Goal: Find specific page/section: Find specific page/section

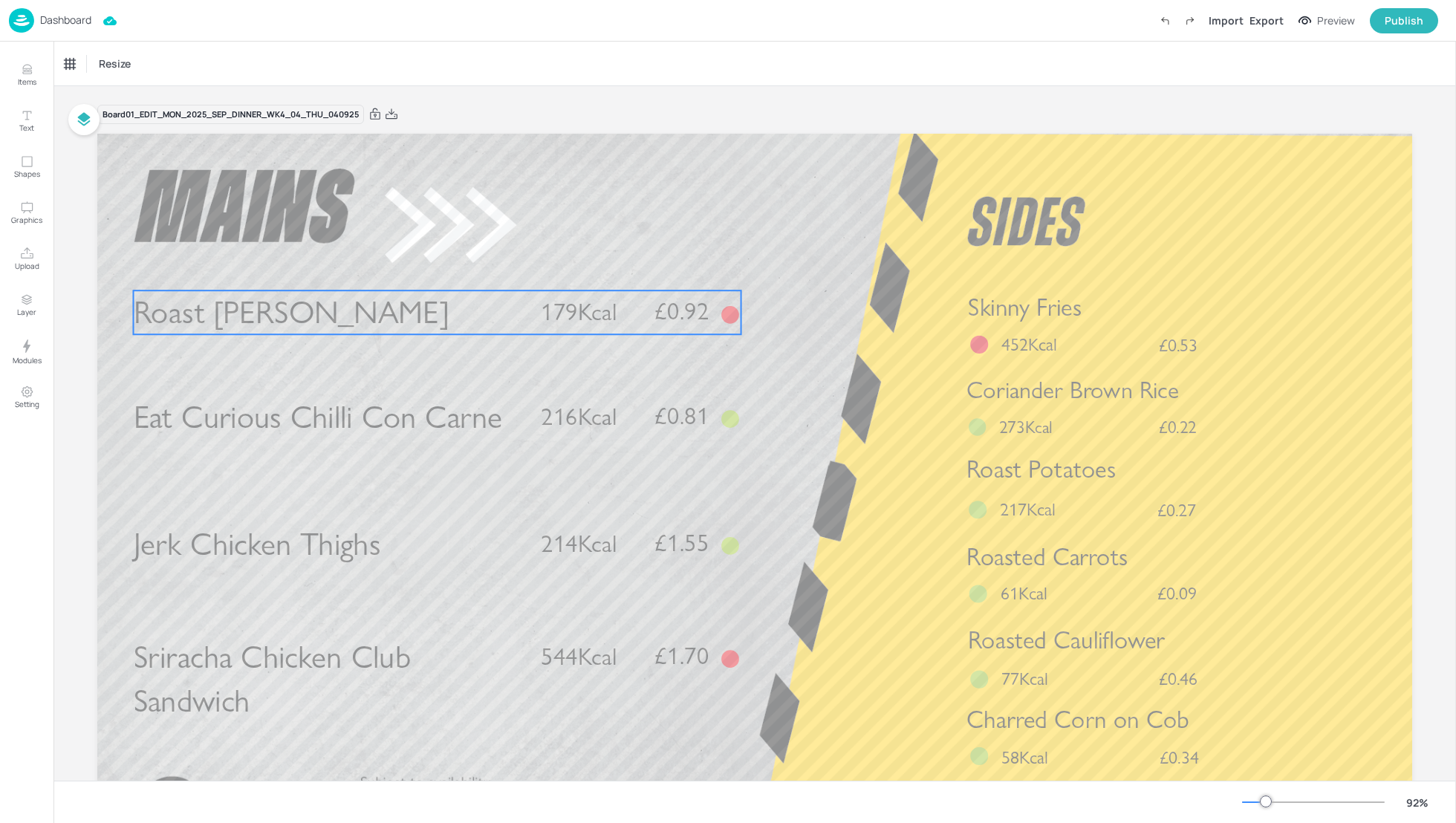
click at [248, 318] on span "Roast Gammon" at bounding box center [292, 313] width 316 height 38
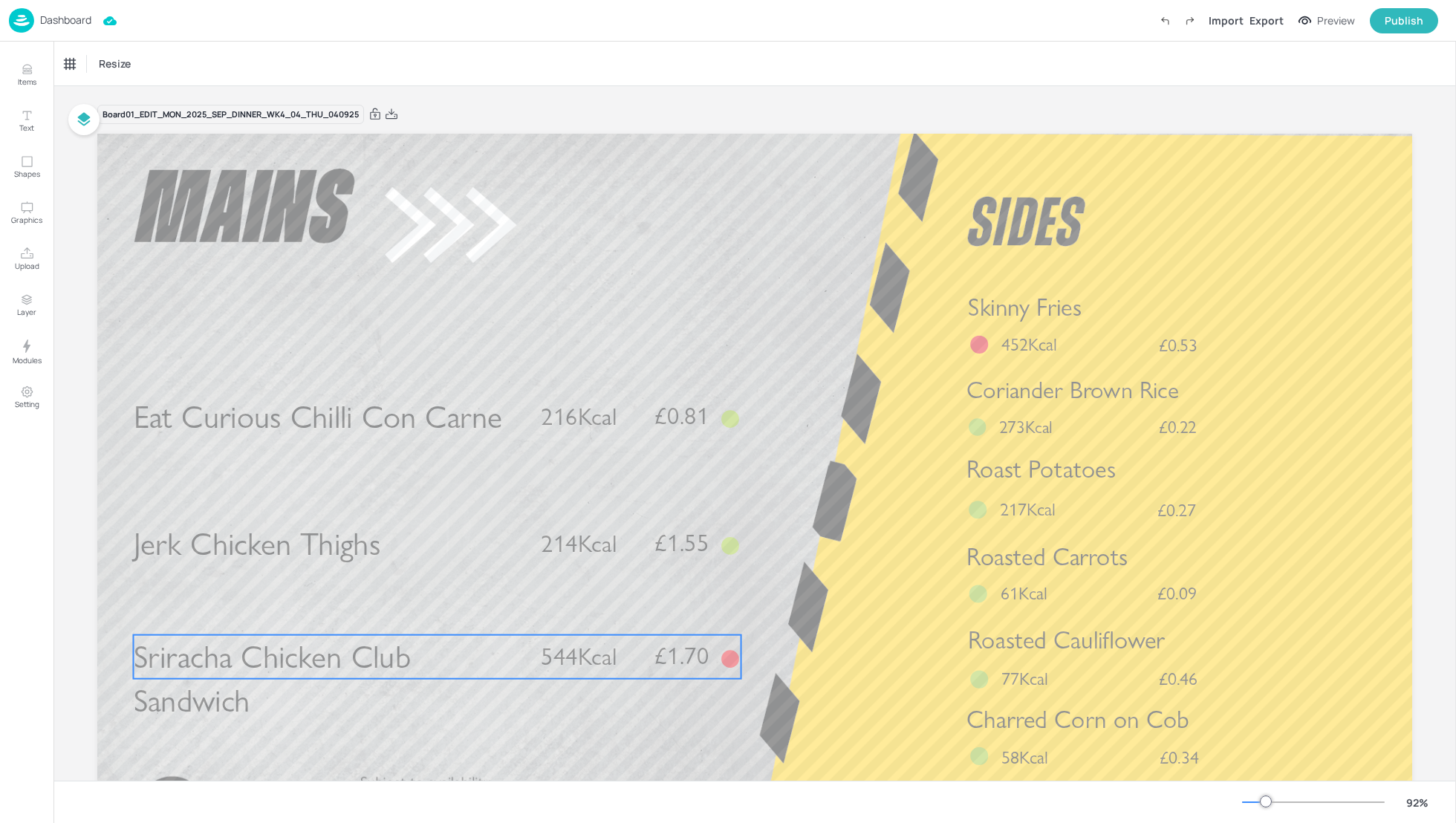
click at [350, 656] on span "Sriracha Chicken Club Sandwich" at bounding box center [273, 678] width 277 height 82
click at [274, 660] on span "Sriracha Chicken Club Sandwich" at bounding box center [273, 679] width 277 height 82
click at [123, 71] on div "Sriracha Chicken Club Sandwich" at bounding box center [133, 64] width 149 height 25
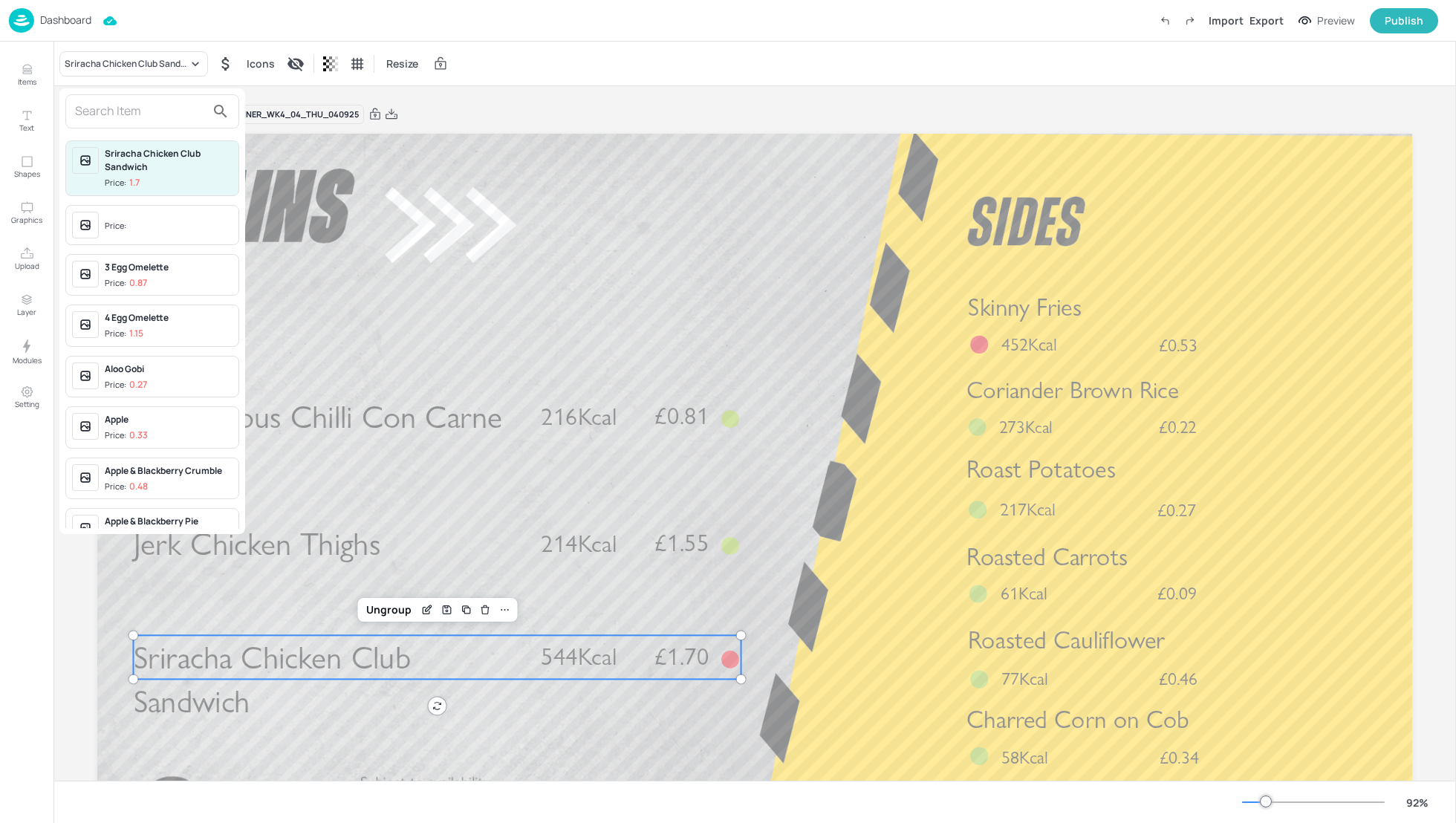
click at [94, 105] on input "text" at bounding box center [140, 111] width 131 height 24
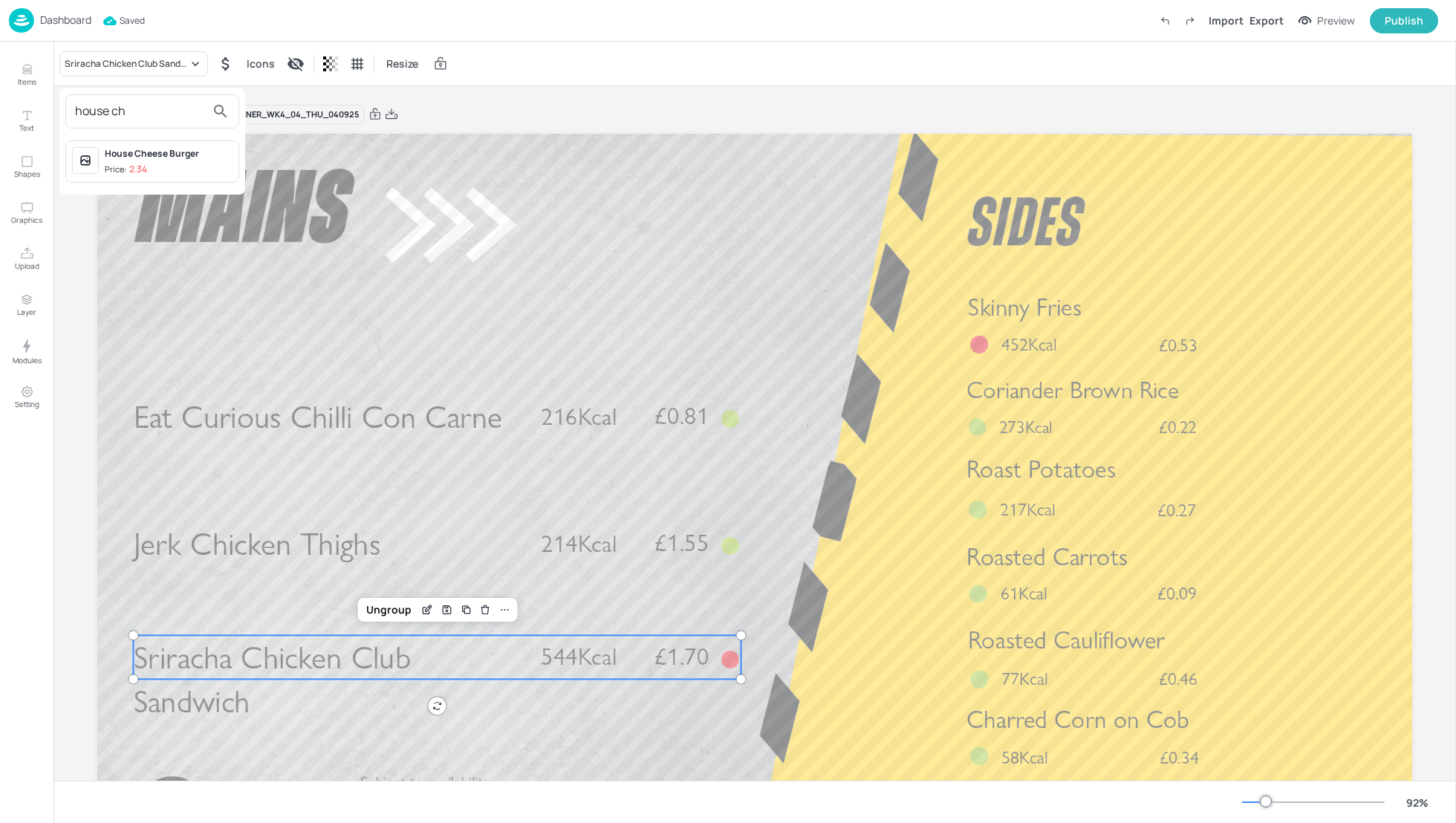
type input "house ch"
click at [117, 153] on div "House Cheese Burger" at bounding box center [169, 153] width 128 height 13
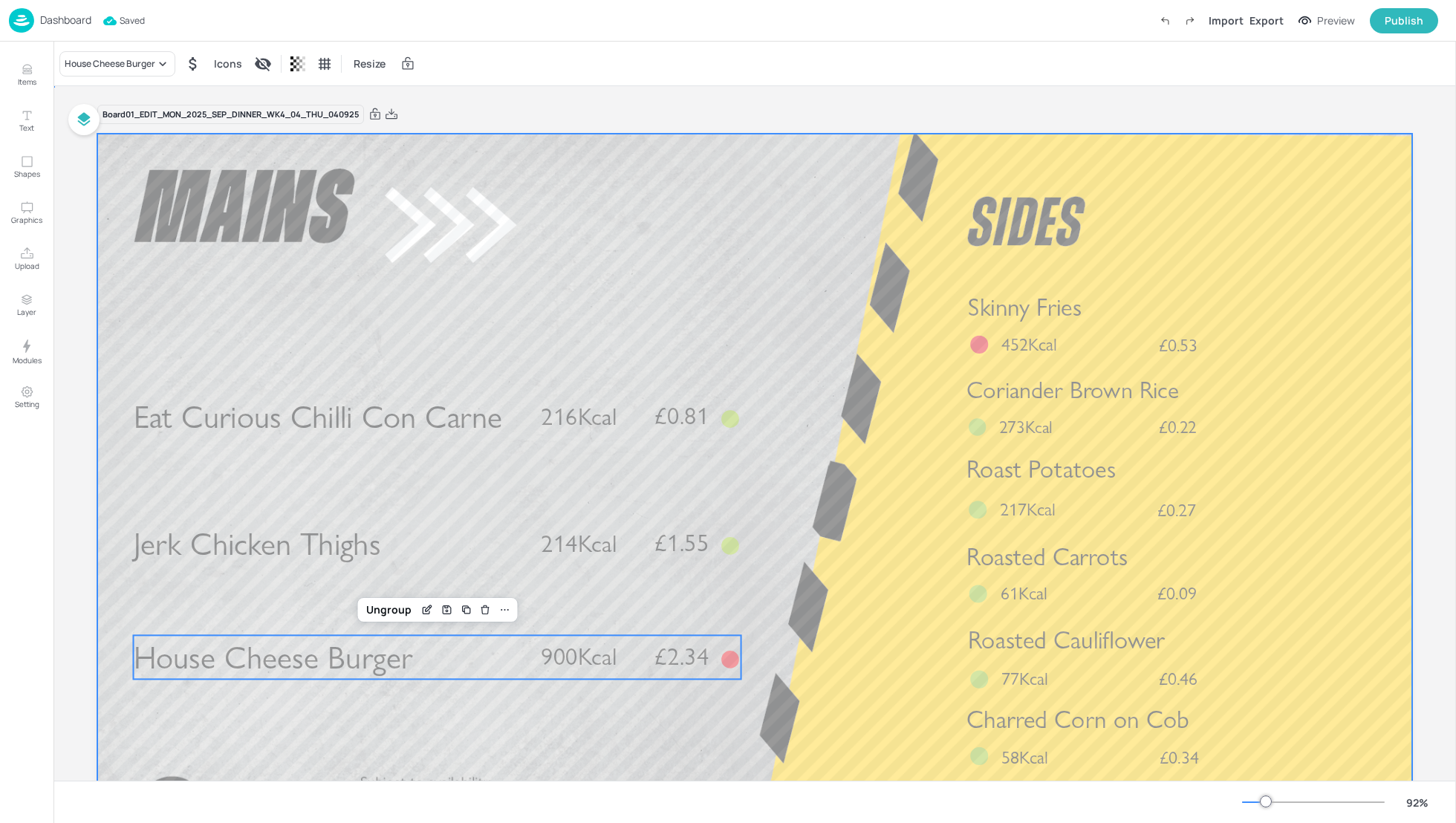
click at [818, 567] on div at bounding box center [755, 504] width 1315 height 740
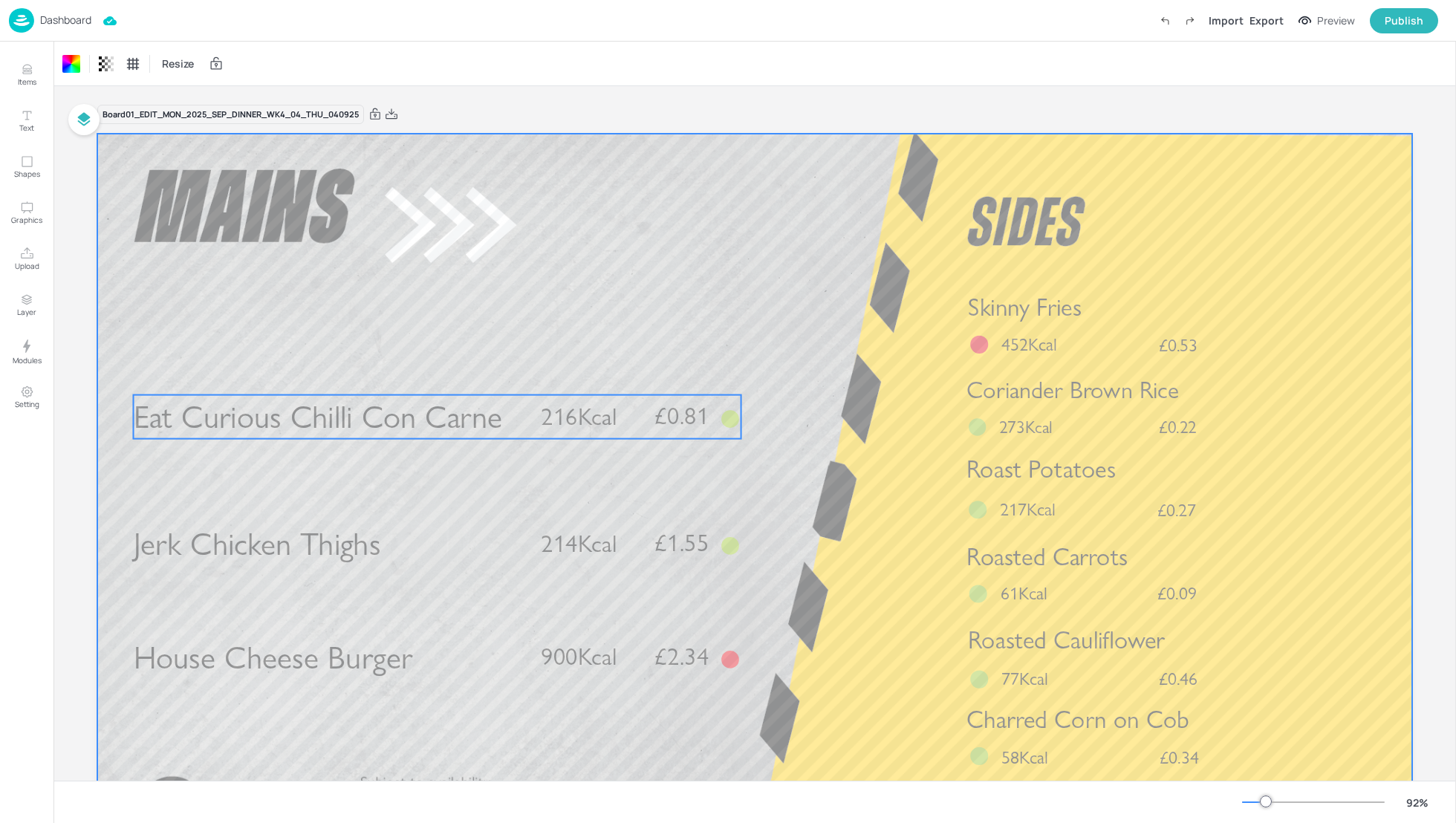
click at [349, 410] on span "Eat Curious Chilli Con Carne" at bounding box center [318, 417] width 369 height 38
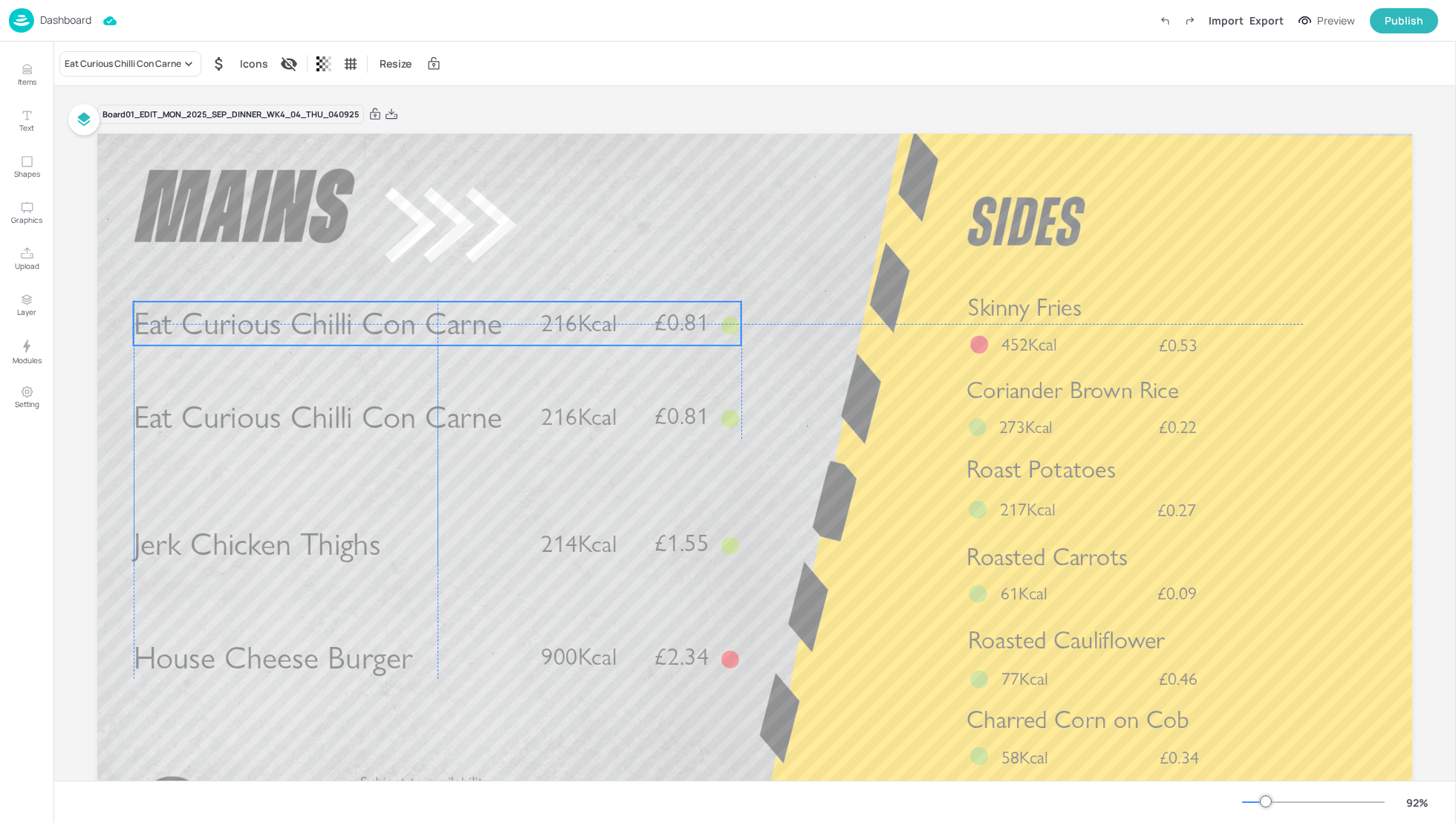
drag, startPoint x: 347, startPoint y: 427, endPoint x: 343, endPoint y: 326, distance: 101.1
click at [343, 326] on span "Eat Curious Chilli Con Carne" at bounding box center [318, 324] width 369 height 38
click at [112, 62] on div "Eat Curious Chilli Con Carne" at bounding box center [122, 63] width 116 height 13
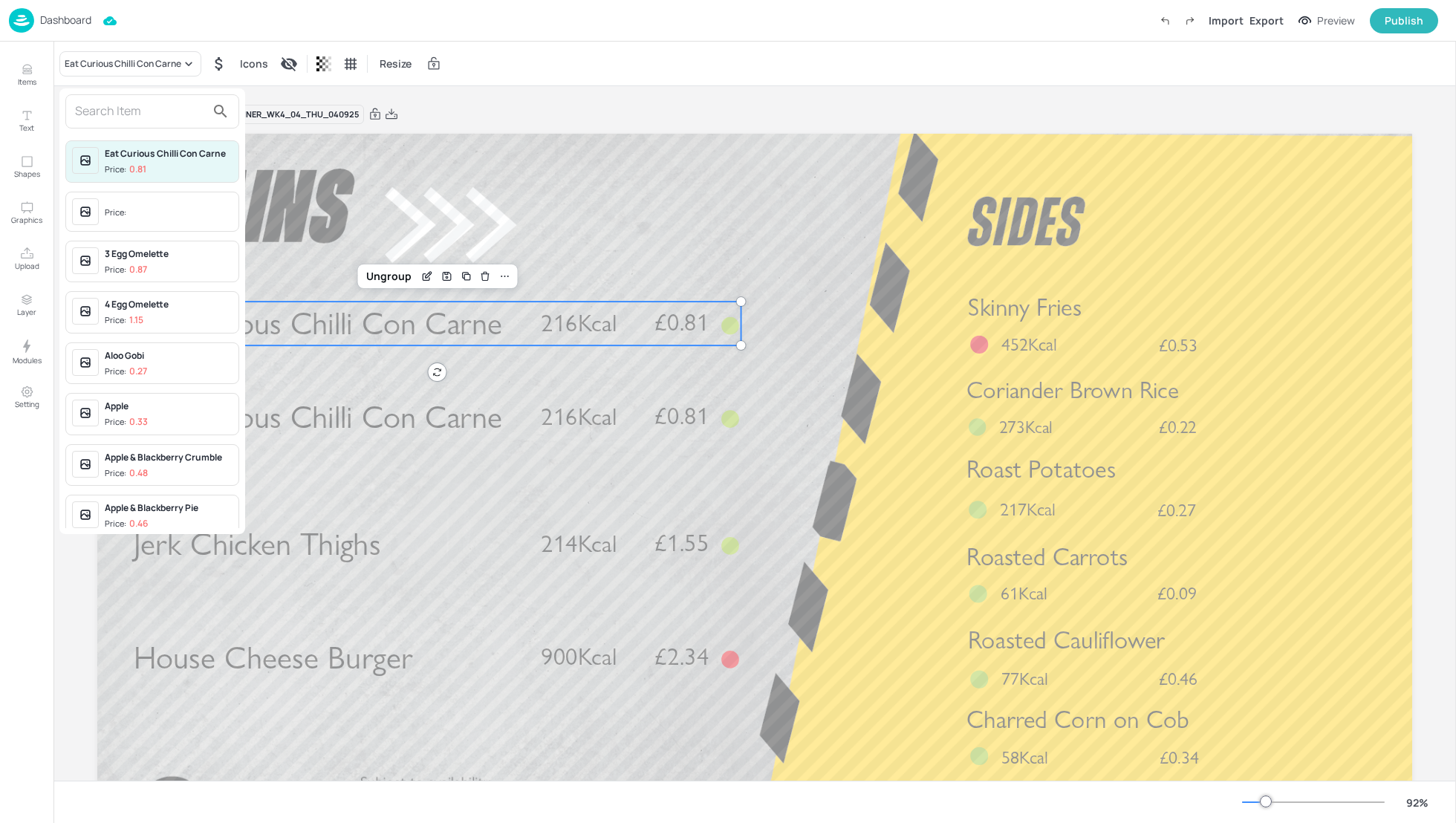
click at [107, 103] on input "text" at bounding box center [140, 111] width 131 height 24
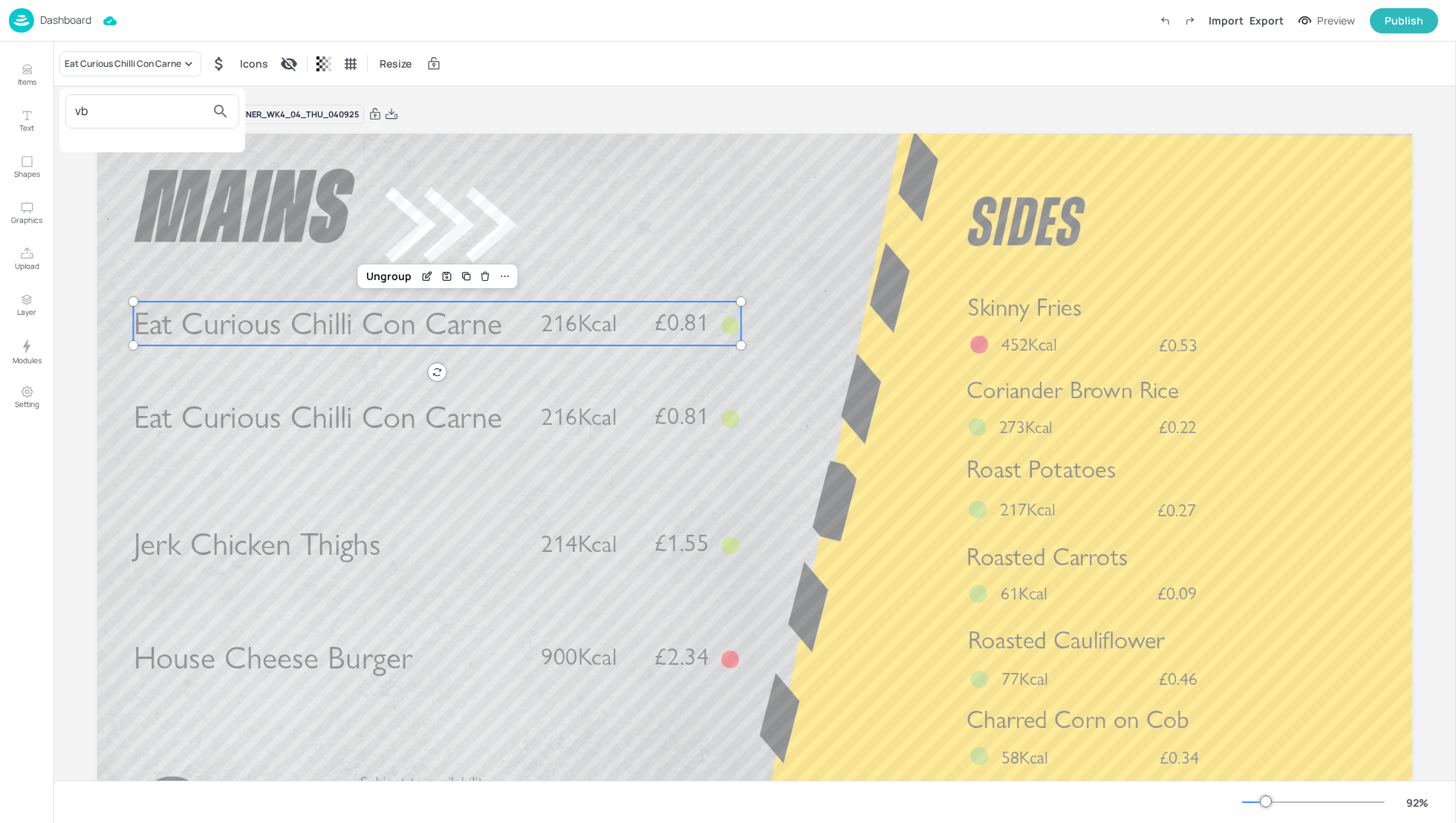
type input "v"
type input "beef ka"
click at [149, 152] on div "Beef Karahi Curry" at bounding box center [169, 153] width 128 height 13
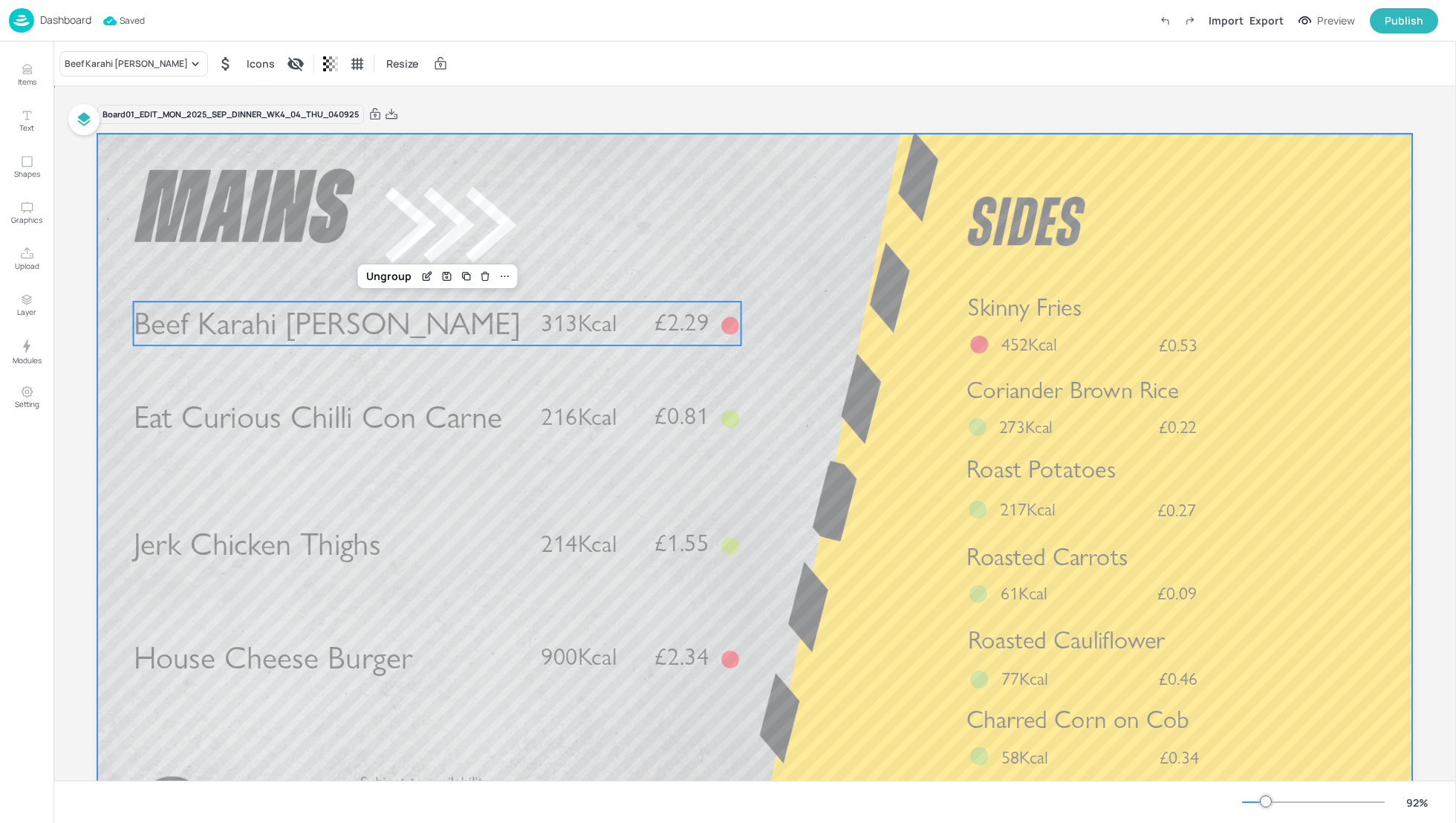
click at [858, 280] on div at bounding box center [755, 504] width 1315 height 740
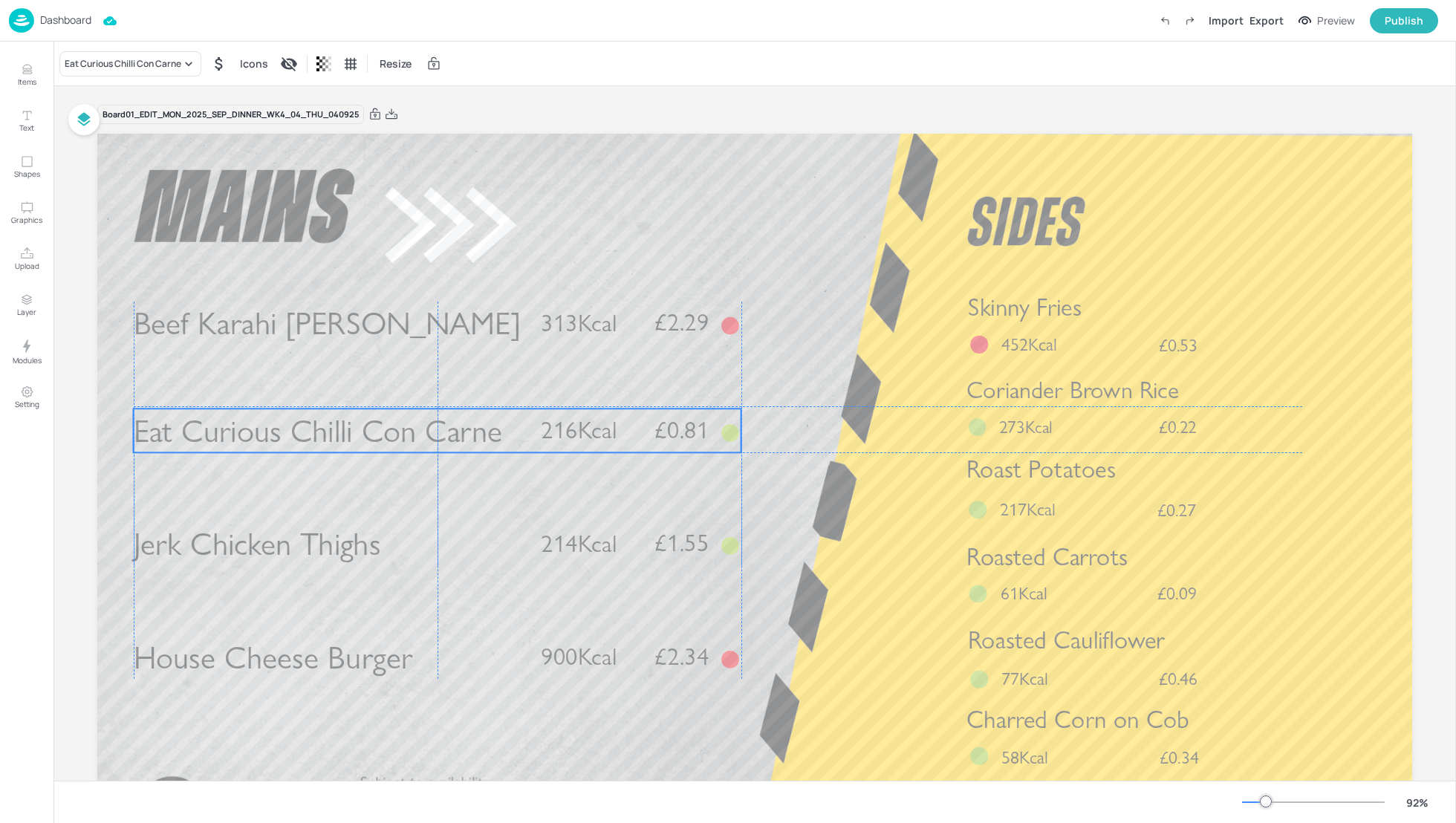
drag, startPoint x: 510, startPoint y: 412, endPoint x: 510, endPoint y: 423, distance: 11.0
click at [510, 423] on p "Eat Curious Chilli Con Carne" at bounding box center [329, 430] width 390 height 44
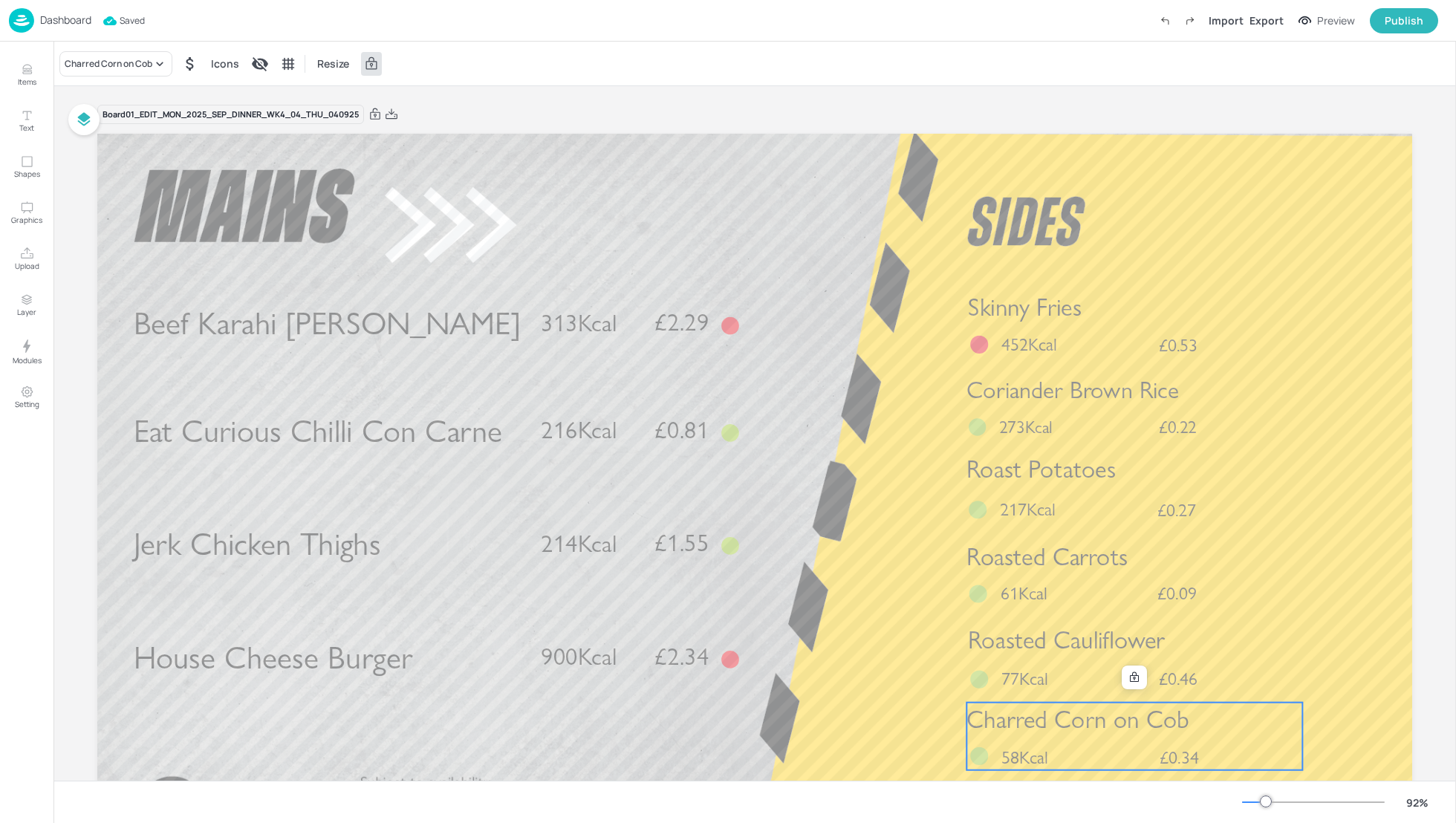
click at [1165, 708] on span "Charred Corn on Cob" at bounding box center [1077, 719] width 223 height 30
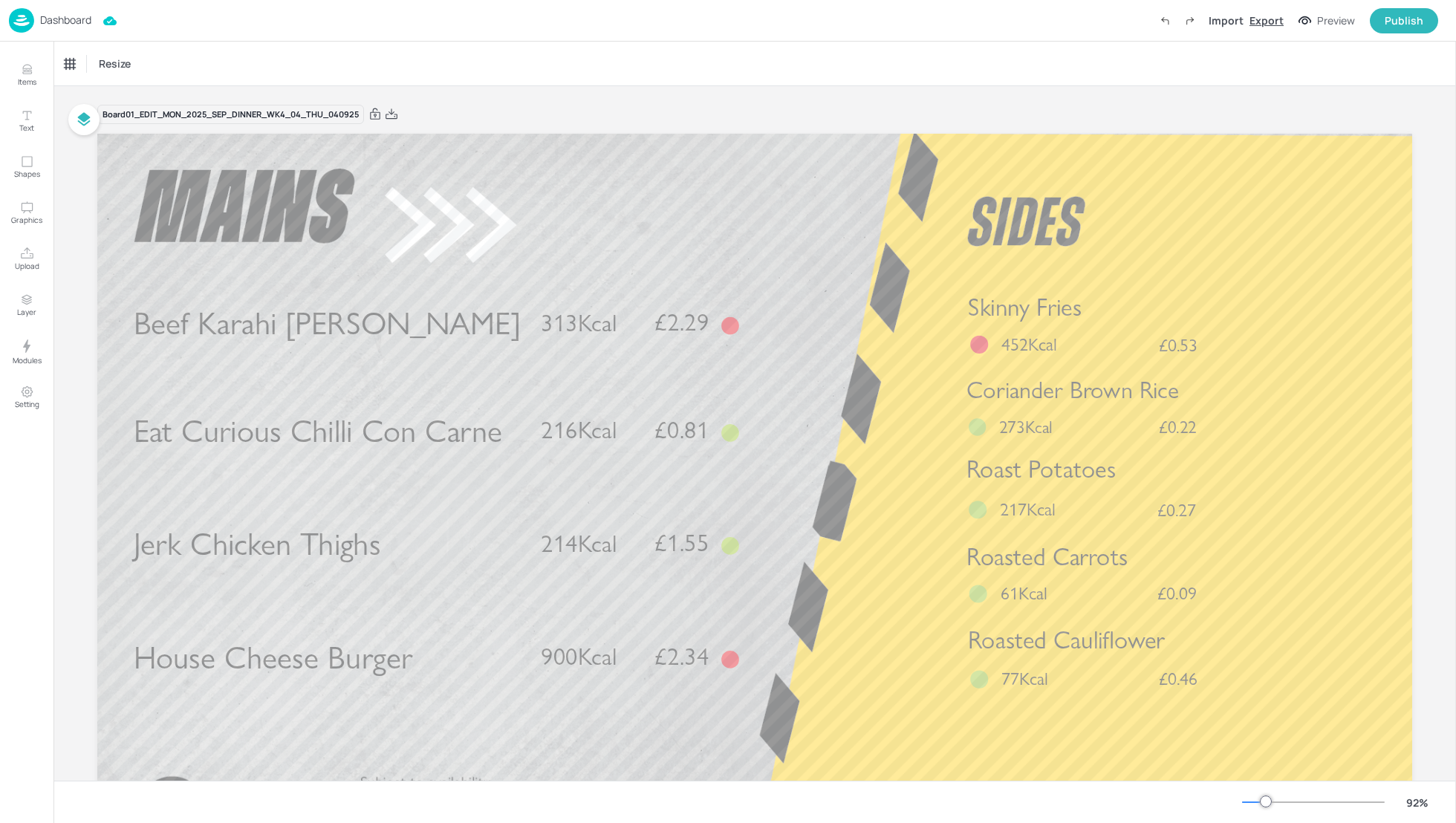
click at [1265, 18] on div "Export" at bounding box center [1267, 20] width 34 height 15
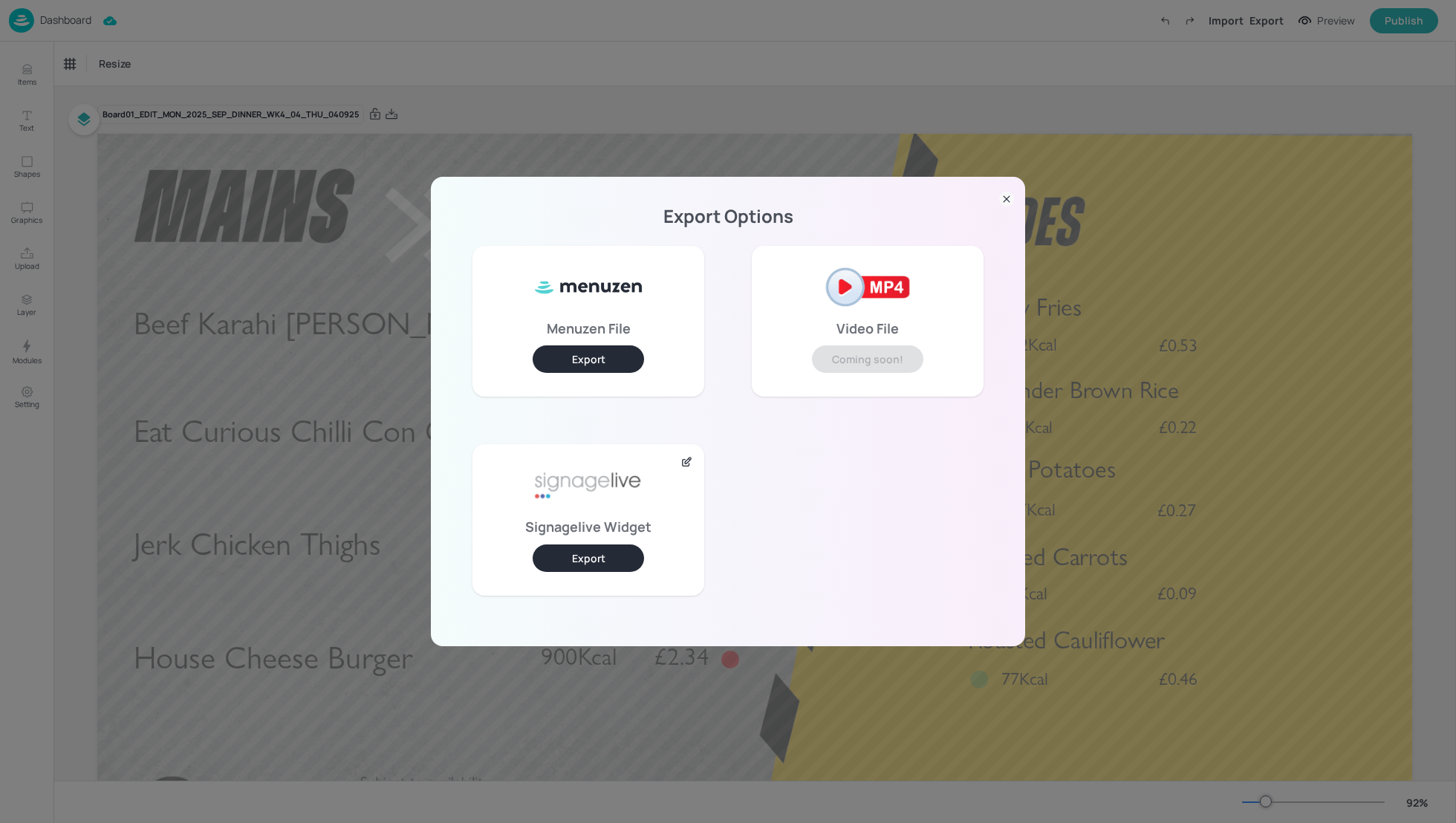
click at [589, 561] on button "Export" at bounding box center [588, 558] width 112 height 28
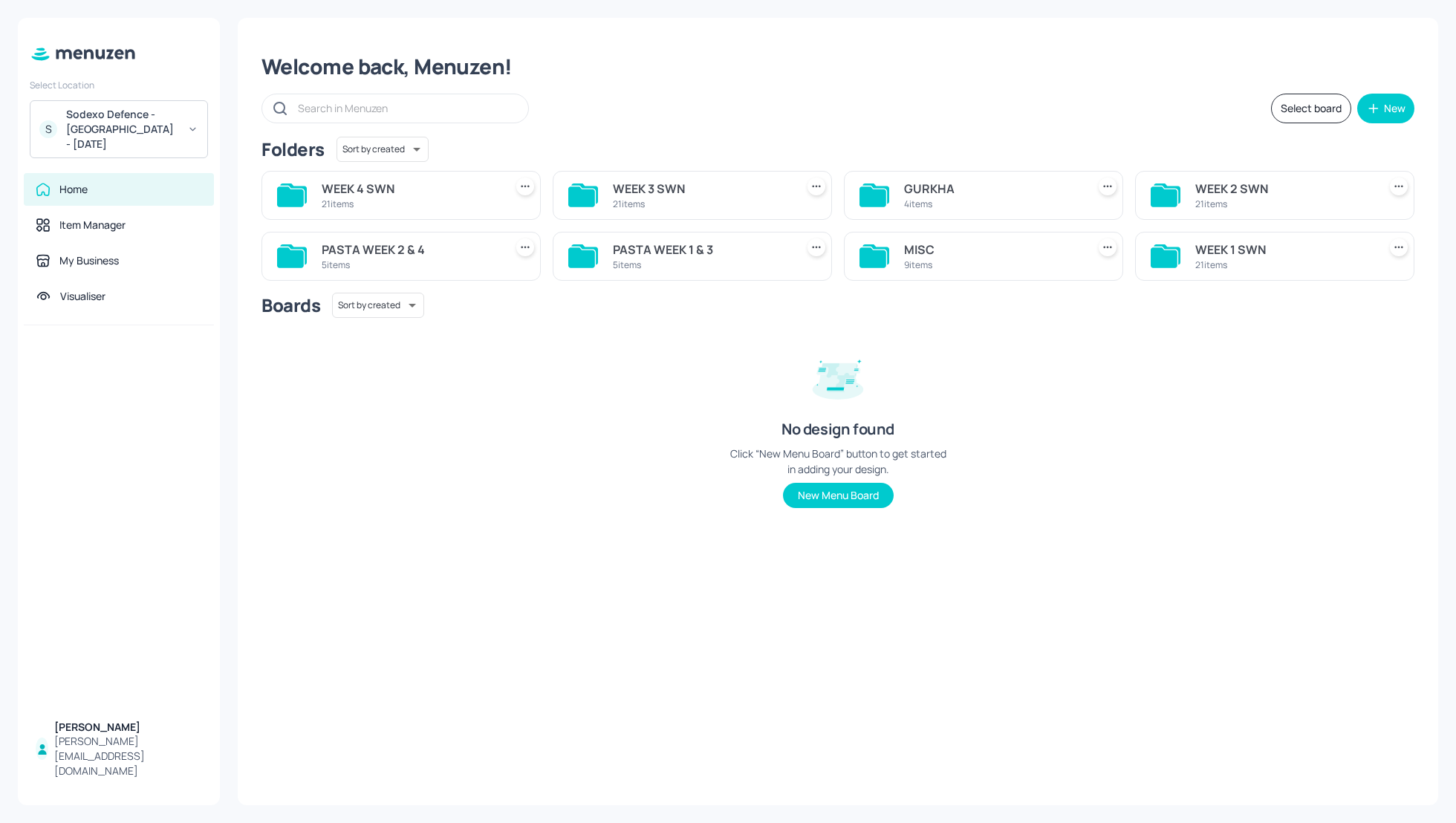
click at [1229, 249] on div "WEEK 1 SWN" at bounding box center [1284, 249] width 177 height 18
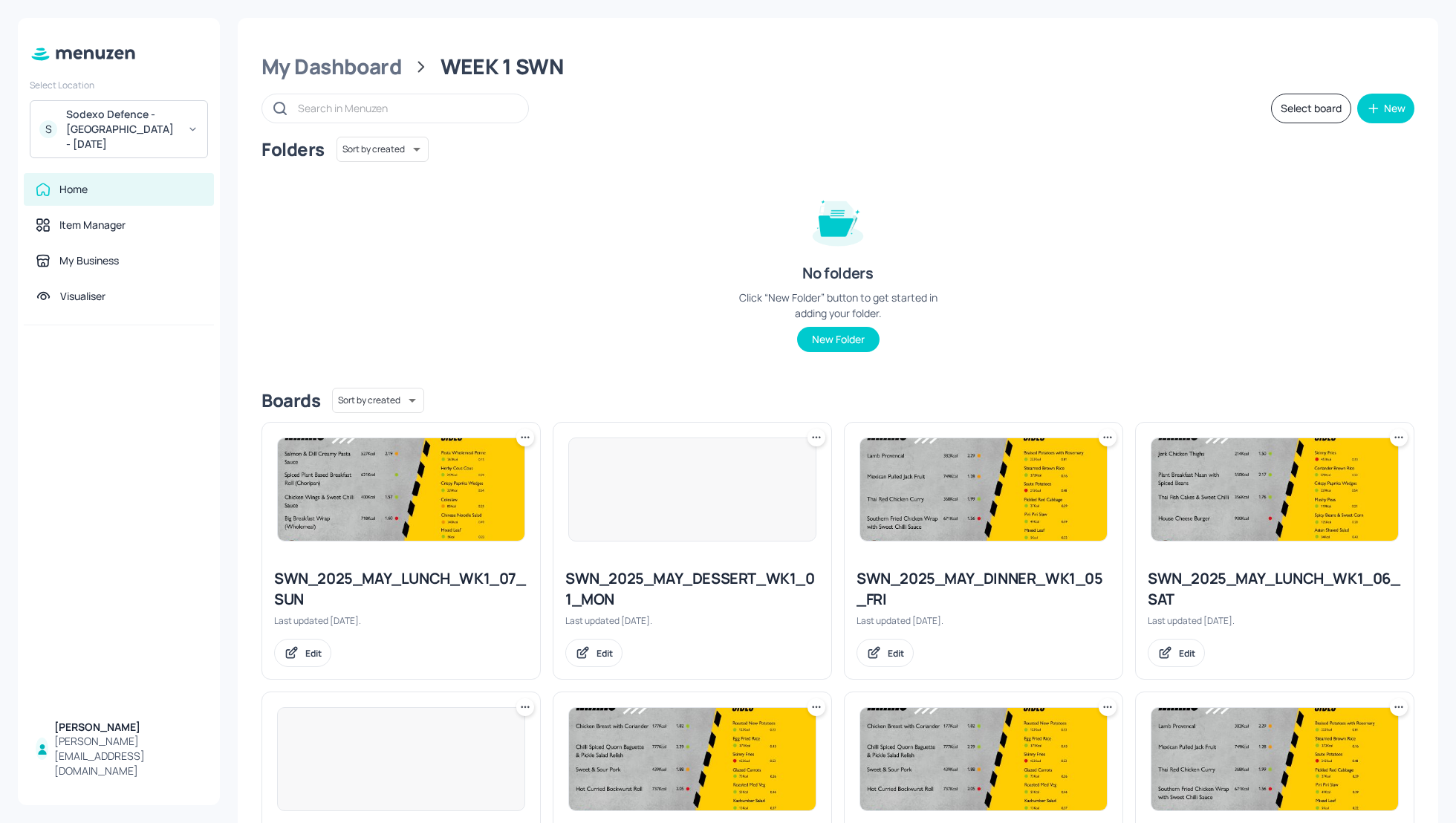
click at [1257, 111] on div "Select board New" at bounding box center [838, 109] width 1153 height 30
click at [1289, 115] on button "Select board" at bounding box center [1311, 109] width 80 height 30
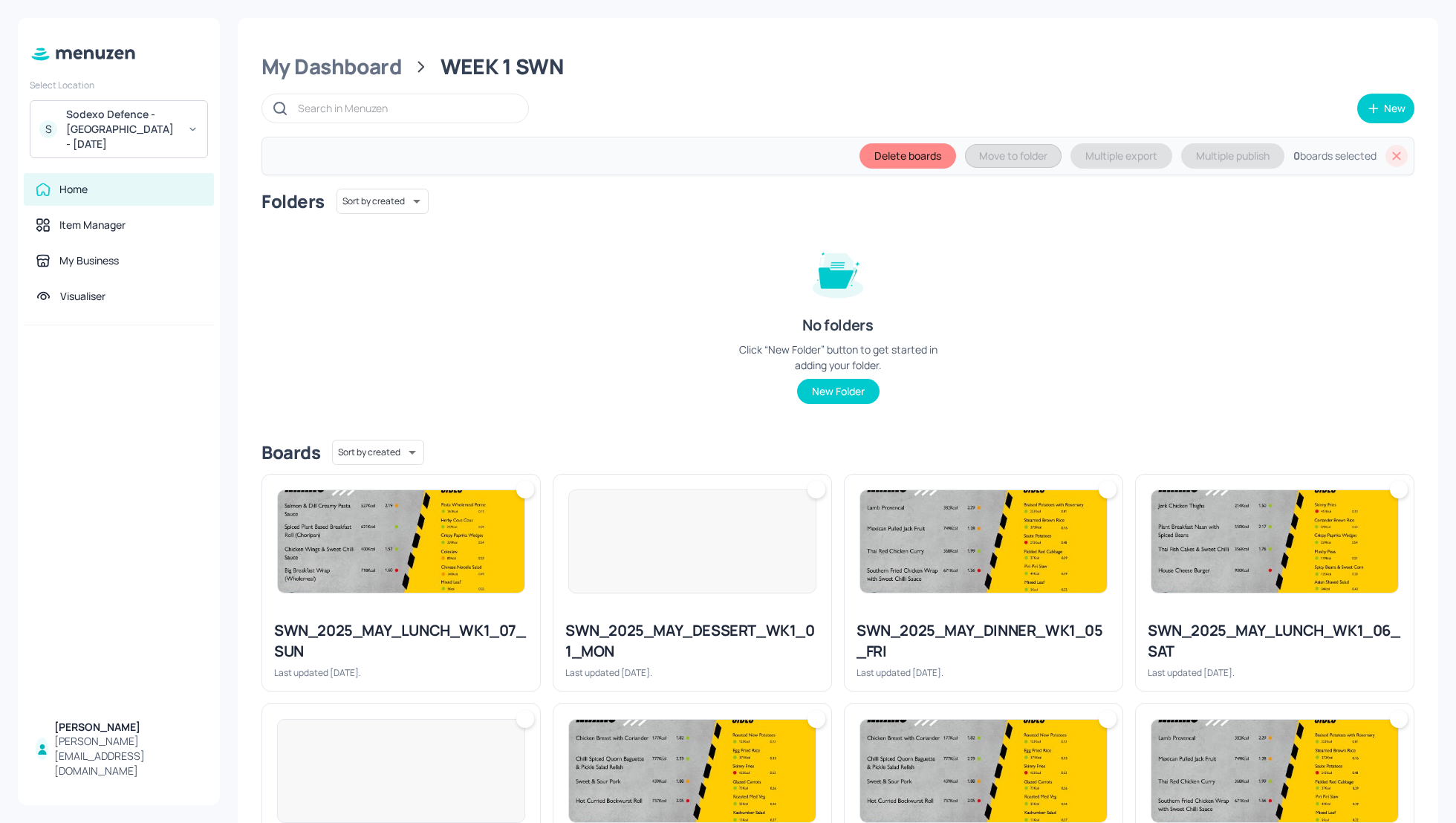
click at [1391, 158] on icon at bounding box center [1396, 156] width 15 height 15
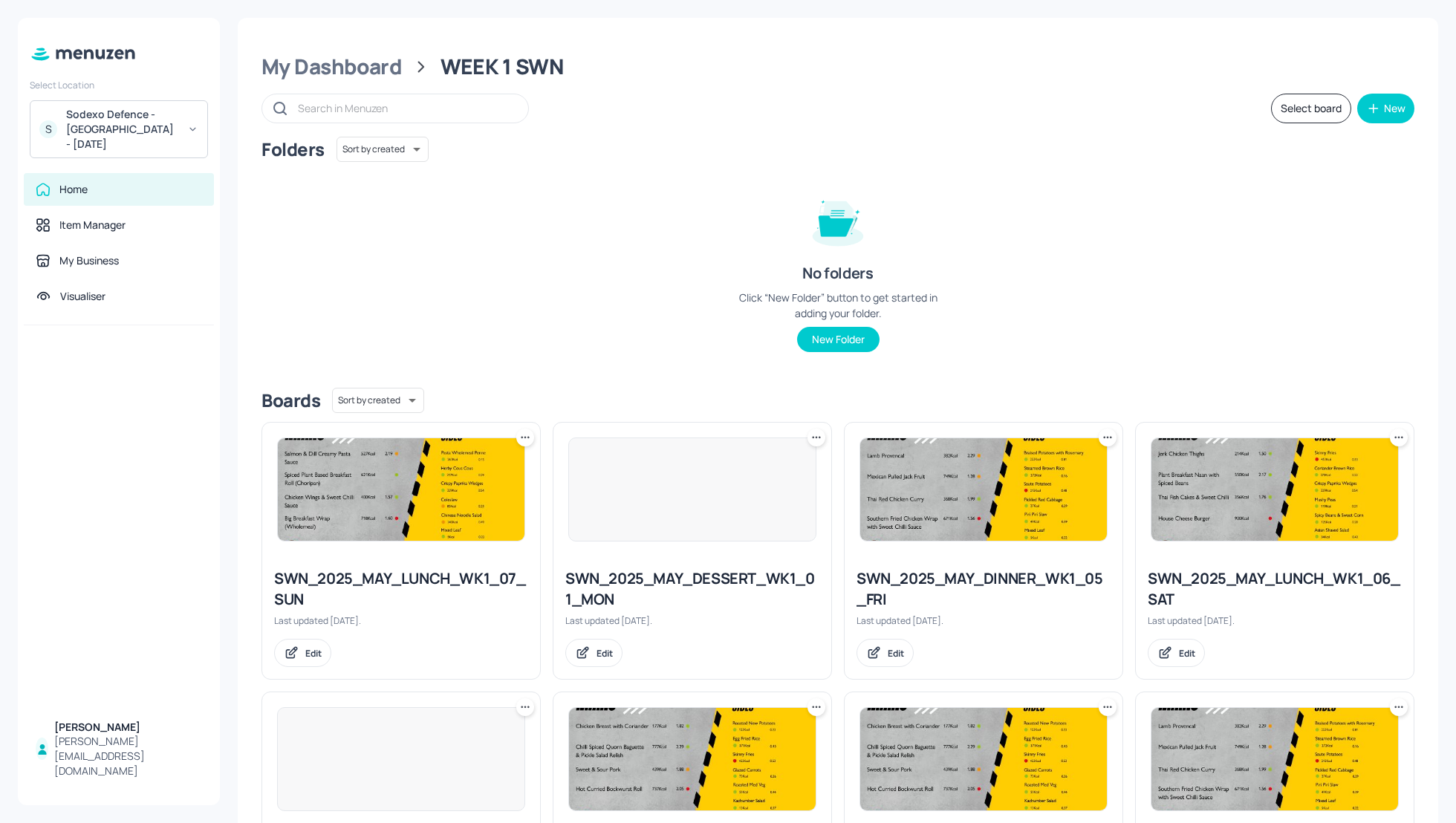
click at [1197, 188] on div "Folders Sort by created id ​ No folders Click “New Folder” button to get starte…" at bounding box center [838, 256] width 1153 height 239
click at [119, 133] on div "Sodexo Defence - [GEOGRAPHIC_DATA] - [DATE]" at bounding box center [122, 129] width 112 height 45
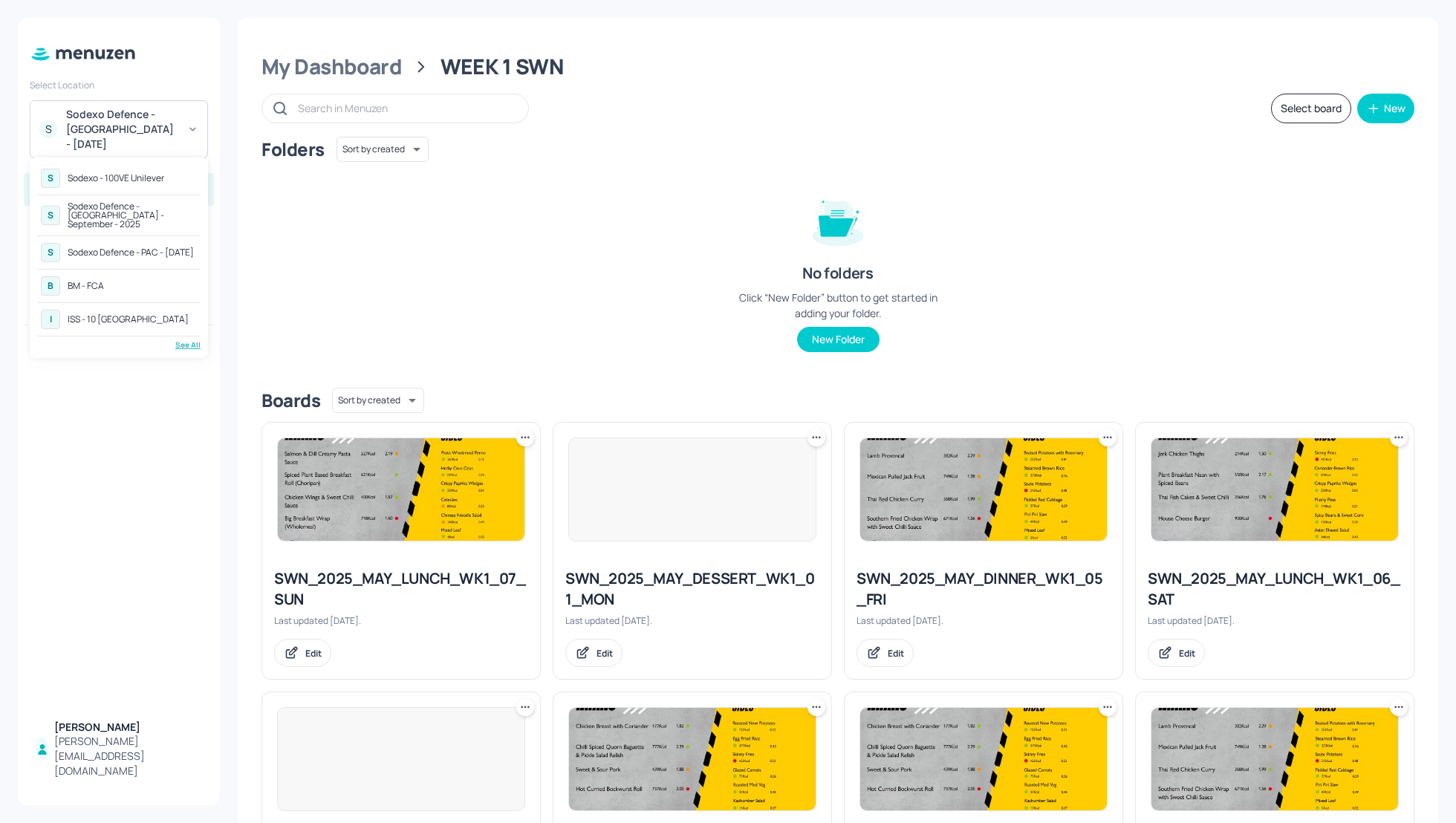
click at [184, 340] on div "See All" at bounding box center [119, 345] width 163 height 11
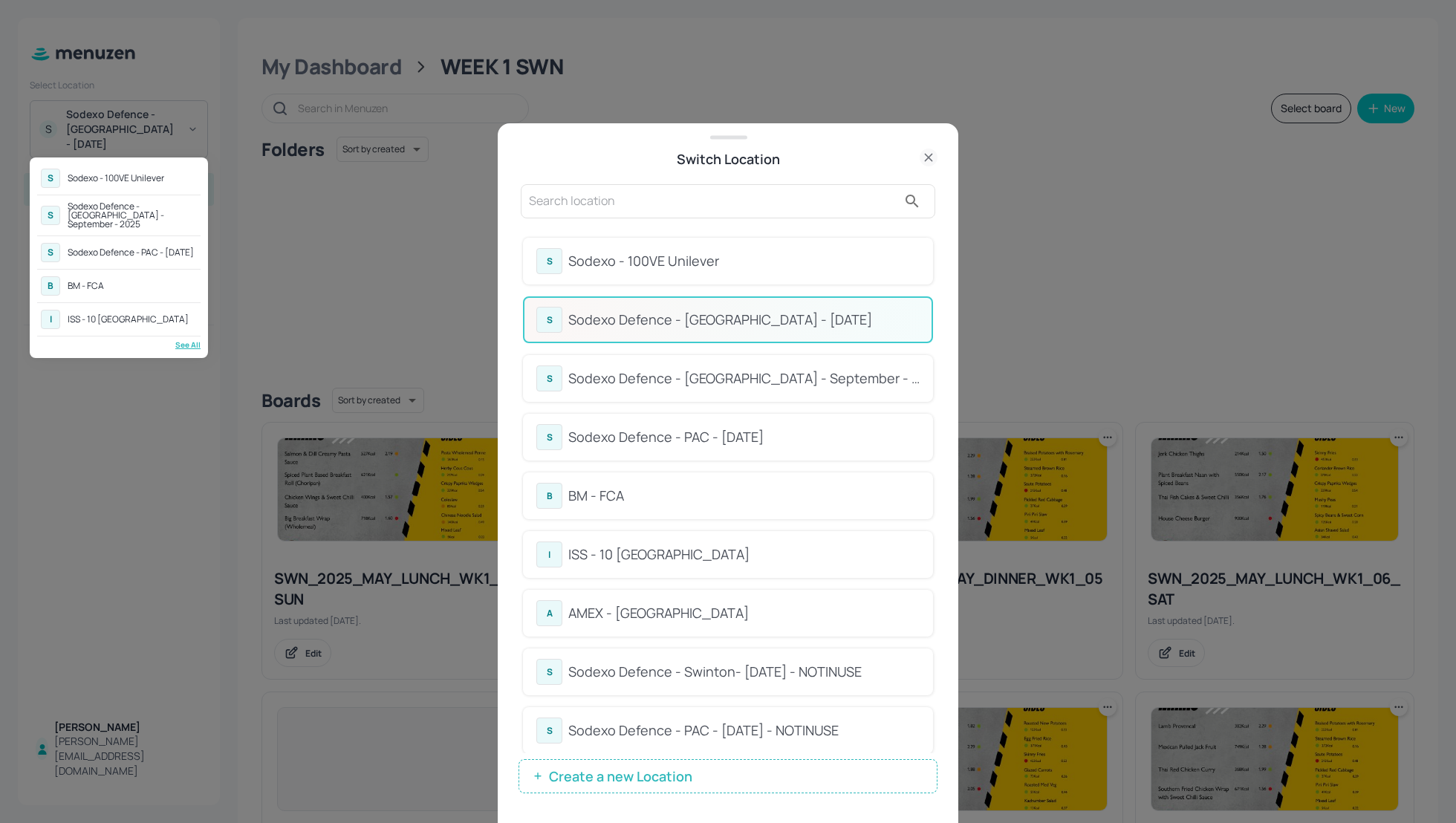
click at [567, 200] on div at bounding box center [728, 411] width 1456 height 823
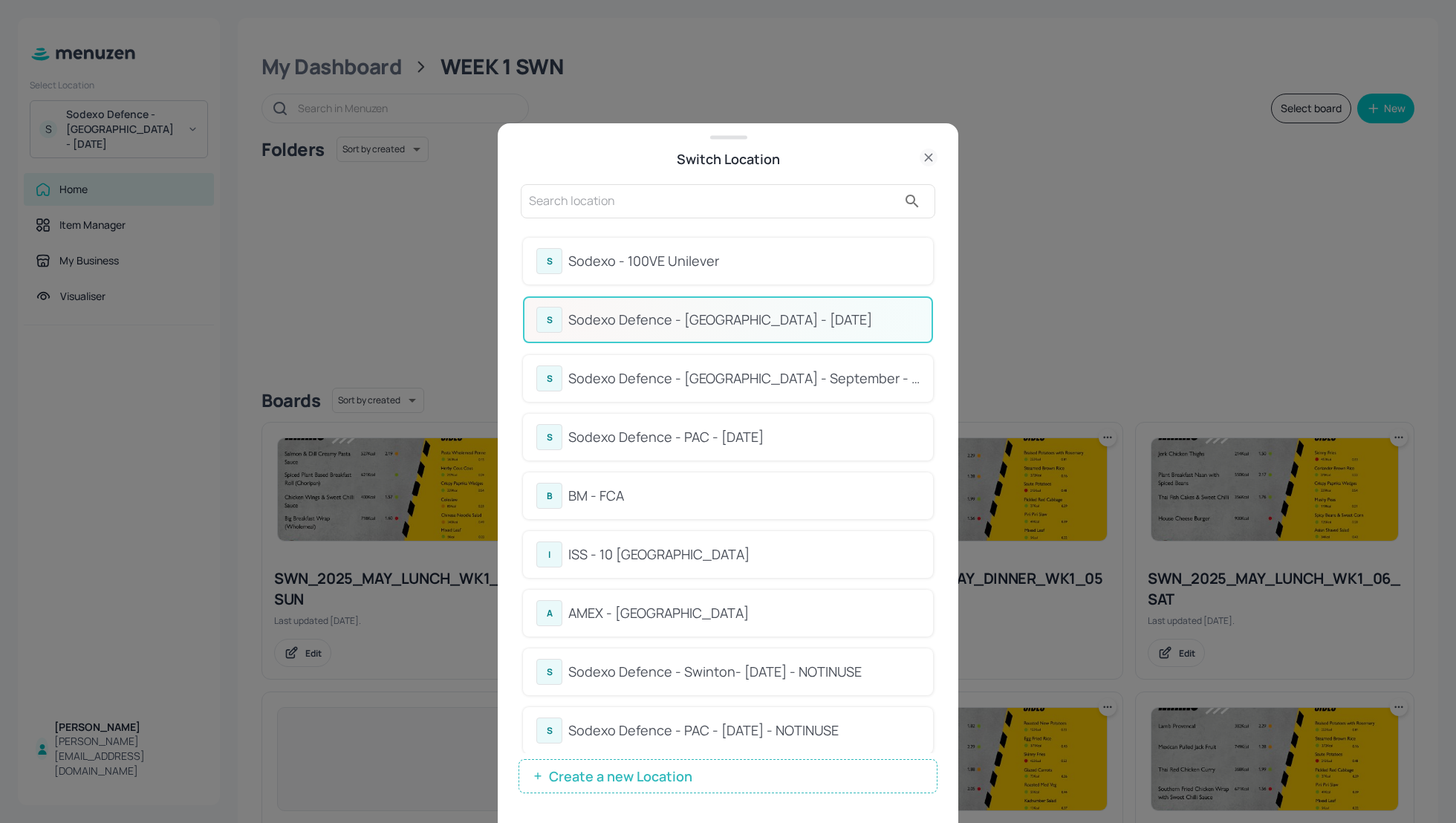
click at [561, 200] on input "text" at bounding box center [713, 201] width 368 height 24
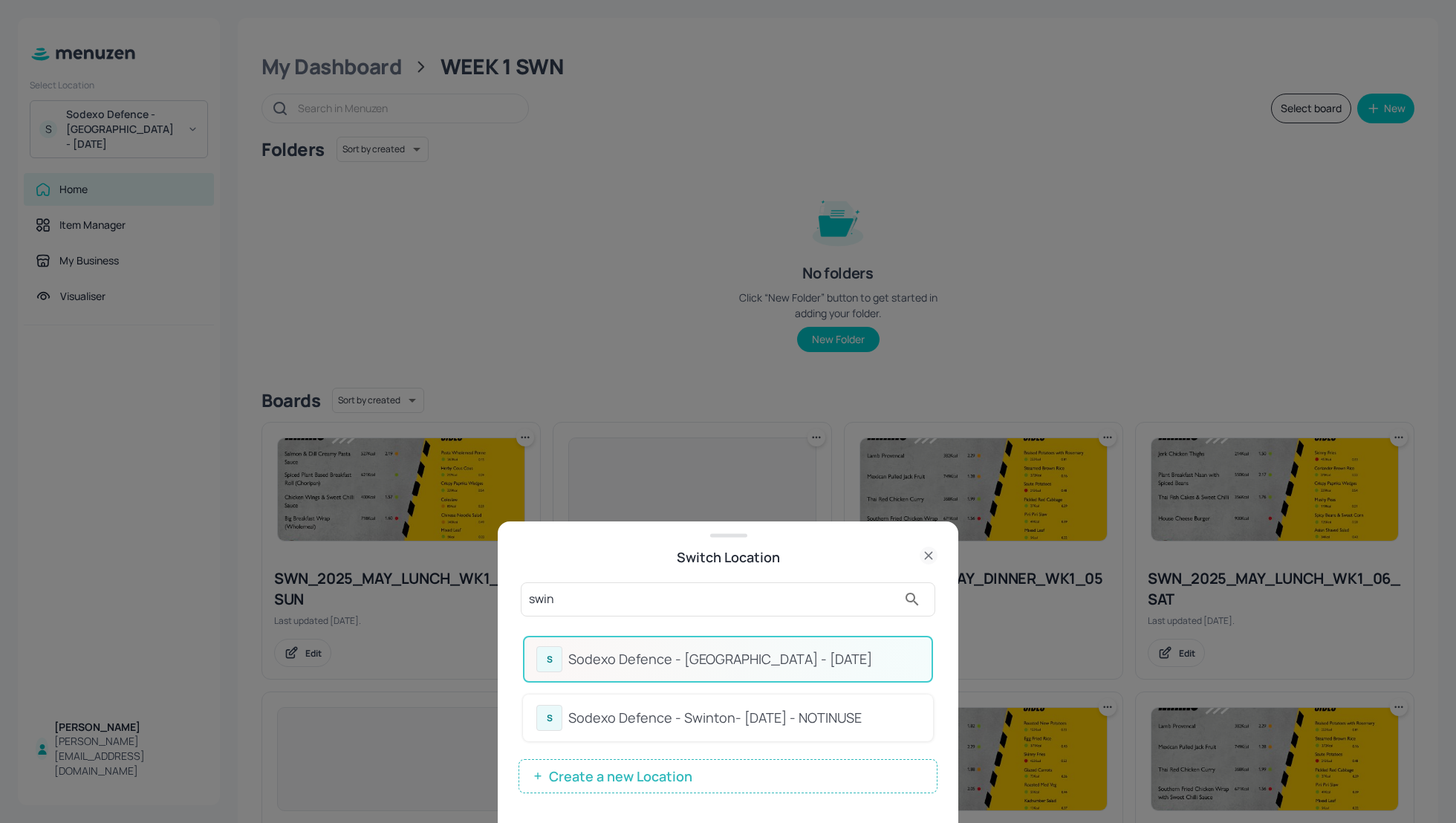
type input "swin"
click at [687, 711] on div "Sodexo Defence - Swinton- MAY 2025 - NOTINUSE" at bounding box center [744, 718] width 351 height 20
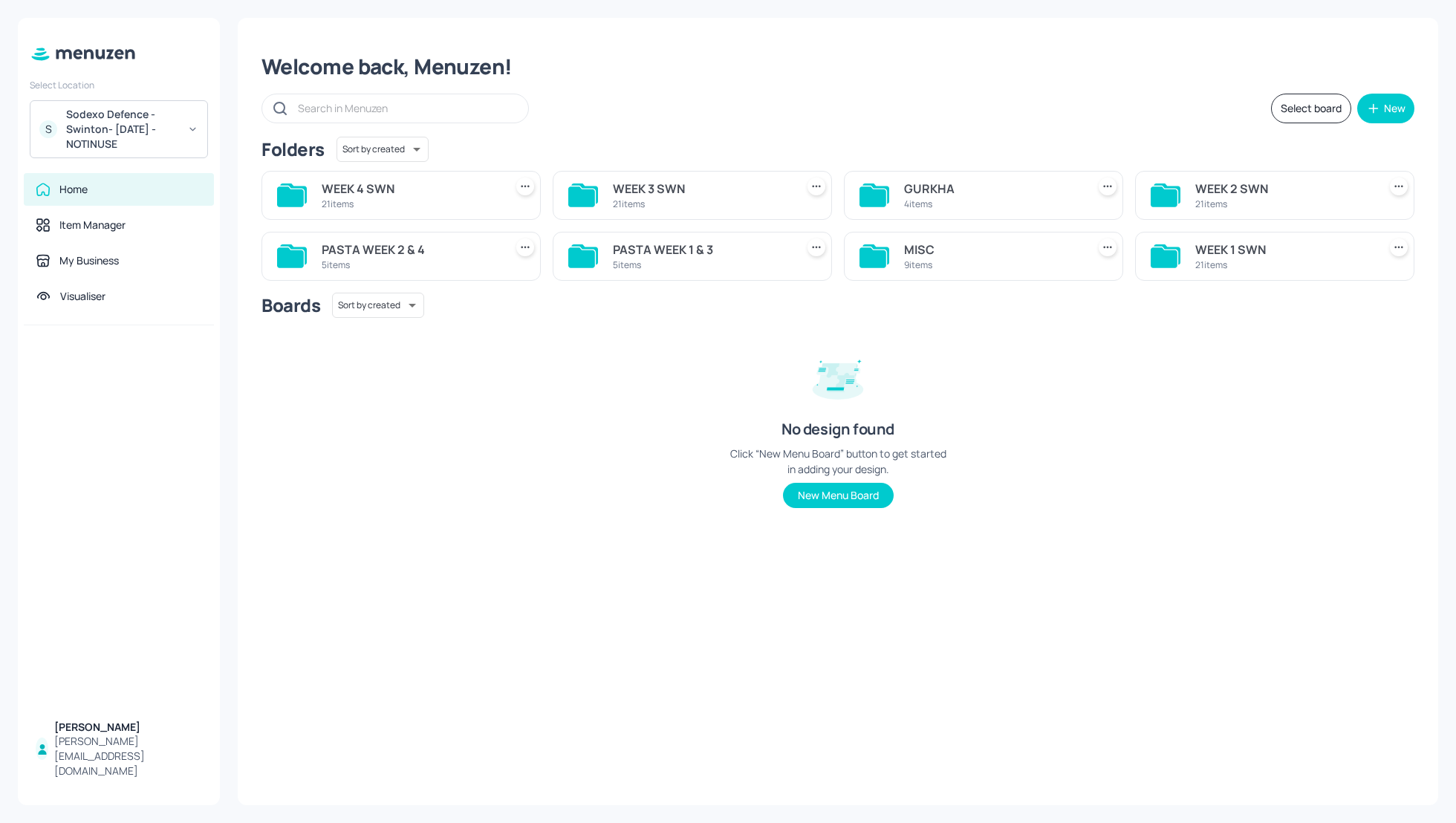
click at [1225, 254] on div "WEEK 1 SWN" at bounding box center [1284, 249] width 177 height 18
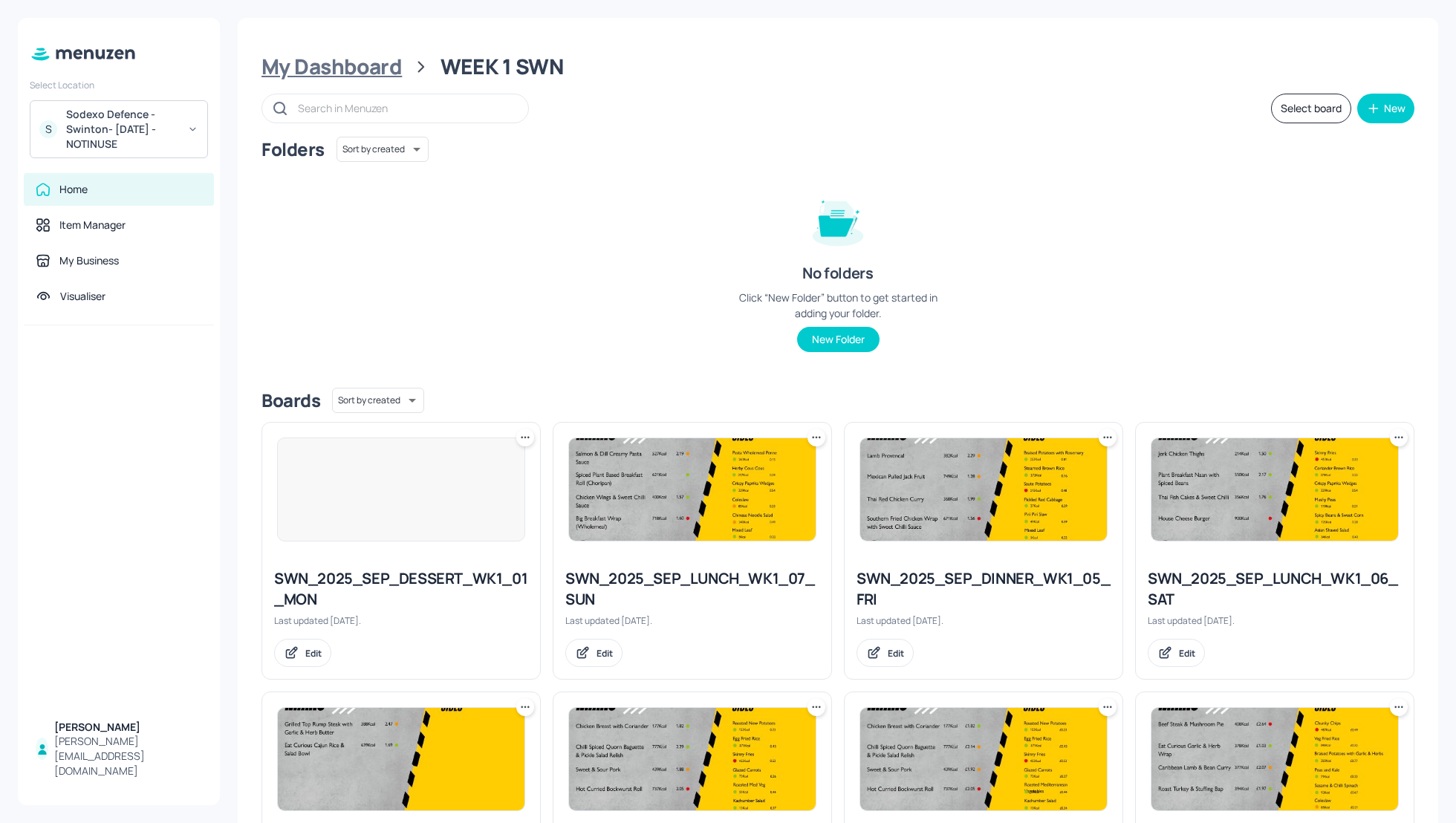
click at [379, 71] on div "My Dashboard" at bounding box center [332, 66] width 140 height 27
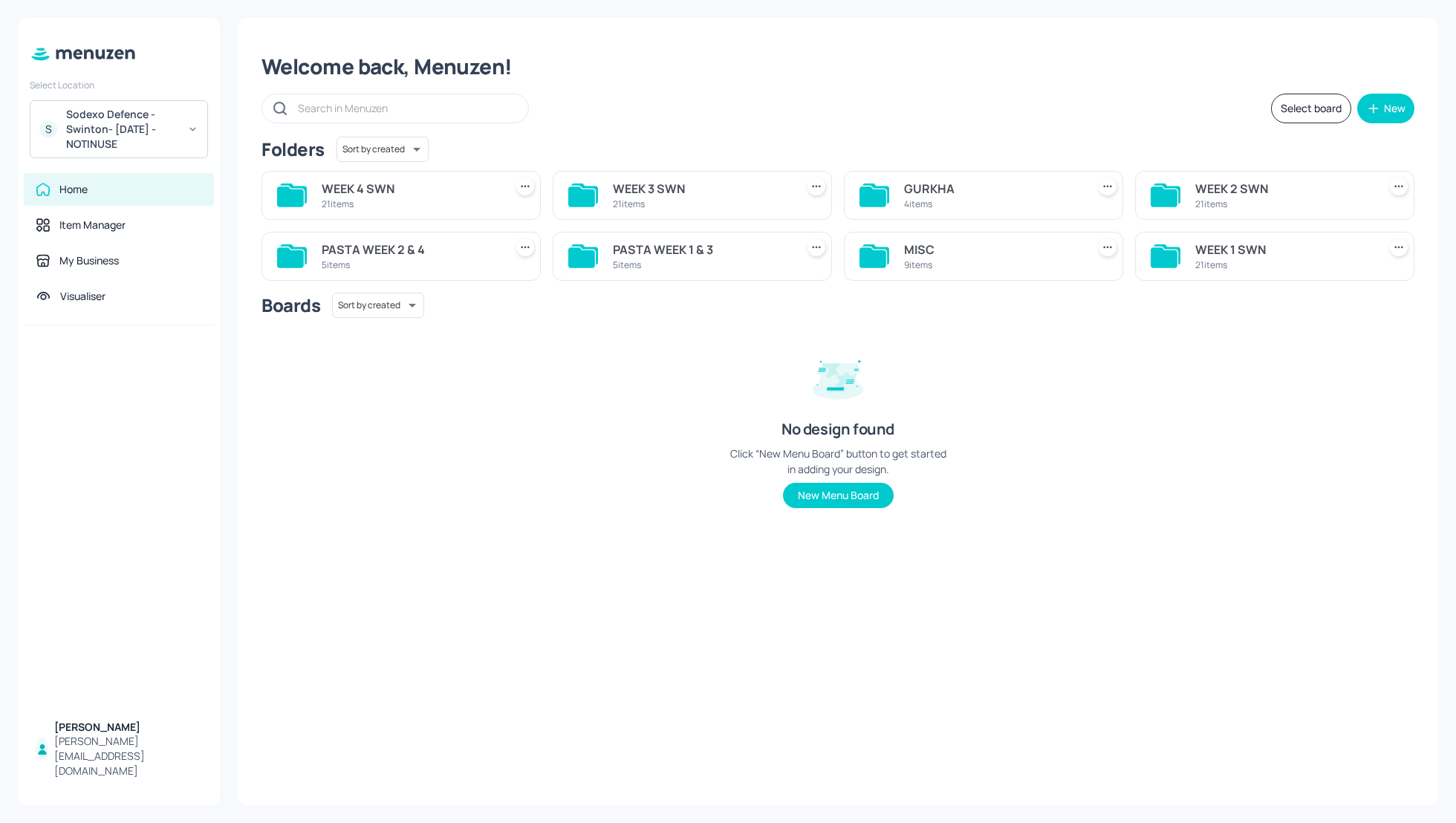
click at [952, 121] on div "Select board New" at bounding box center [838, 109] width 1153 height 30
click at [547, 427] on div "Boards Sort by created id ​ No design found Click “New Menu Board” button to ge…" at bounding box center [838, 412] width 1153 height 239
click at [631, 477] on div "Boards Sort by created id ​ No design found Click “New Menu Board” button to ge…" at bounding box center [838, 412] width 1153 height 239
click at [150, 140] on div "Sodexo Defence - Swinton- [DATE] - NOTINUSE" at bounding box center [122, 129] width 112 height 45
click at [122, 207] on div "Sodexo Defence - [GEOGRAPHIC_DATA] - [DATE]" at bounding box center [132, 211] width 129 height 18
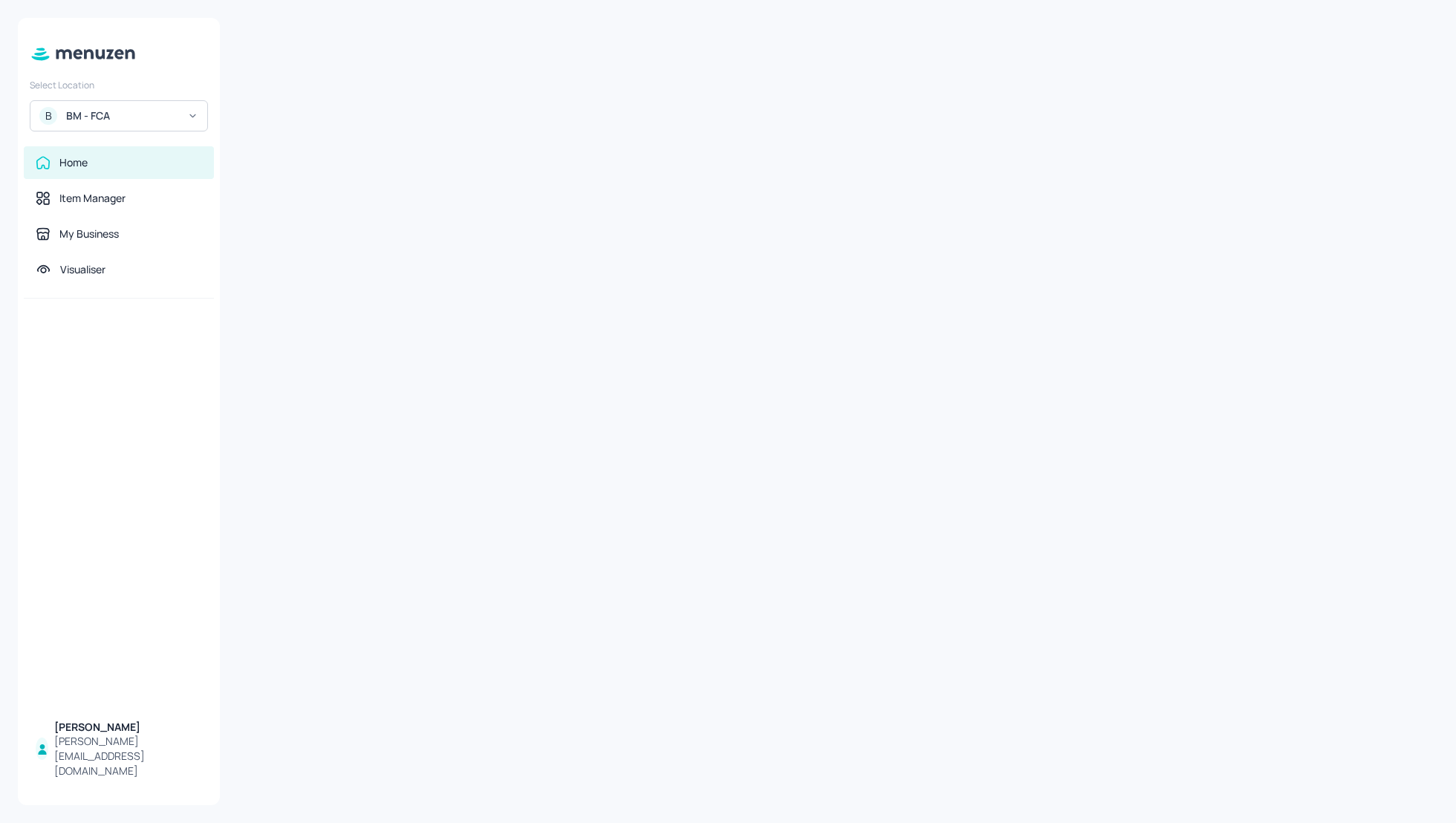
click at [114, 108] on div "B BM - FCA" at bounding box center [119, 115] width 179 height 32
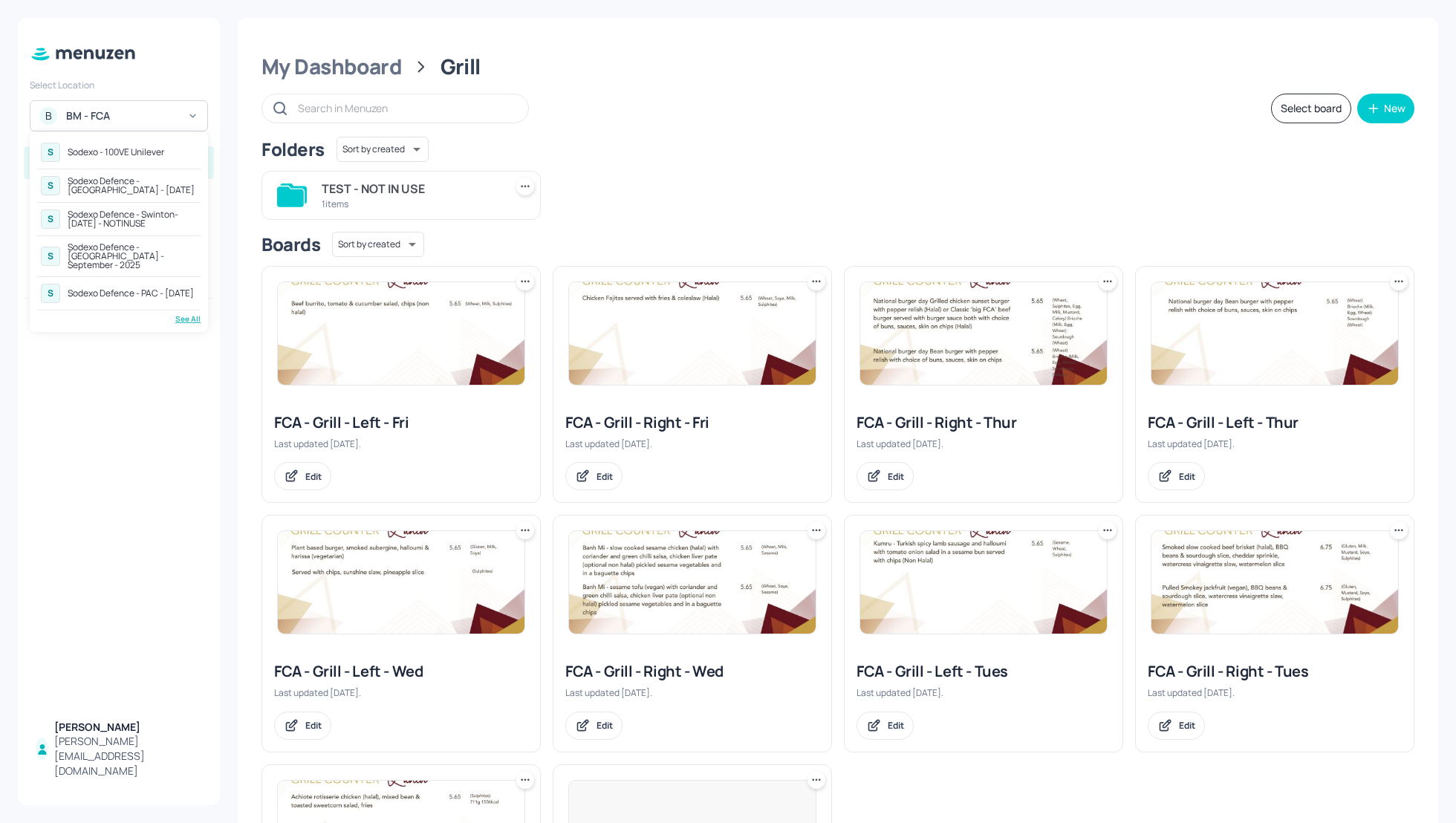
click at [128, 289] on div "Sodexo Defence - PAC - [DATE]" at bounding box center [131, 293] width 126 height 9
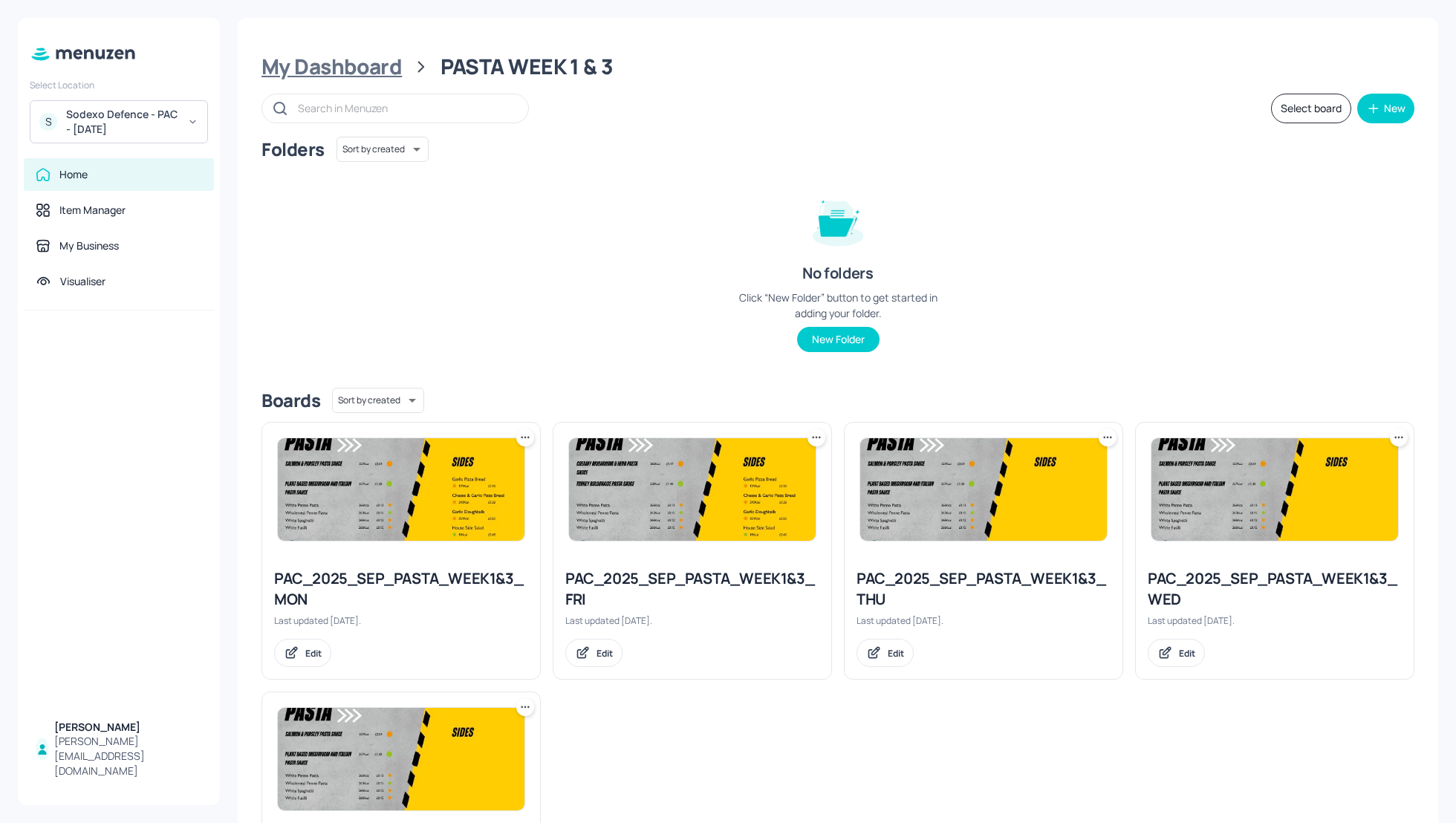
click at [364, 70] on div "My Dashboard" at bounding box center [332, 66] width 140 height 27
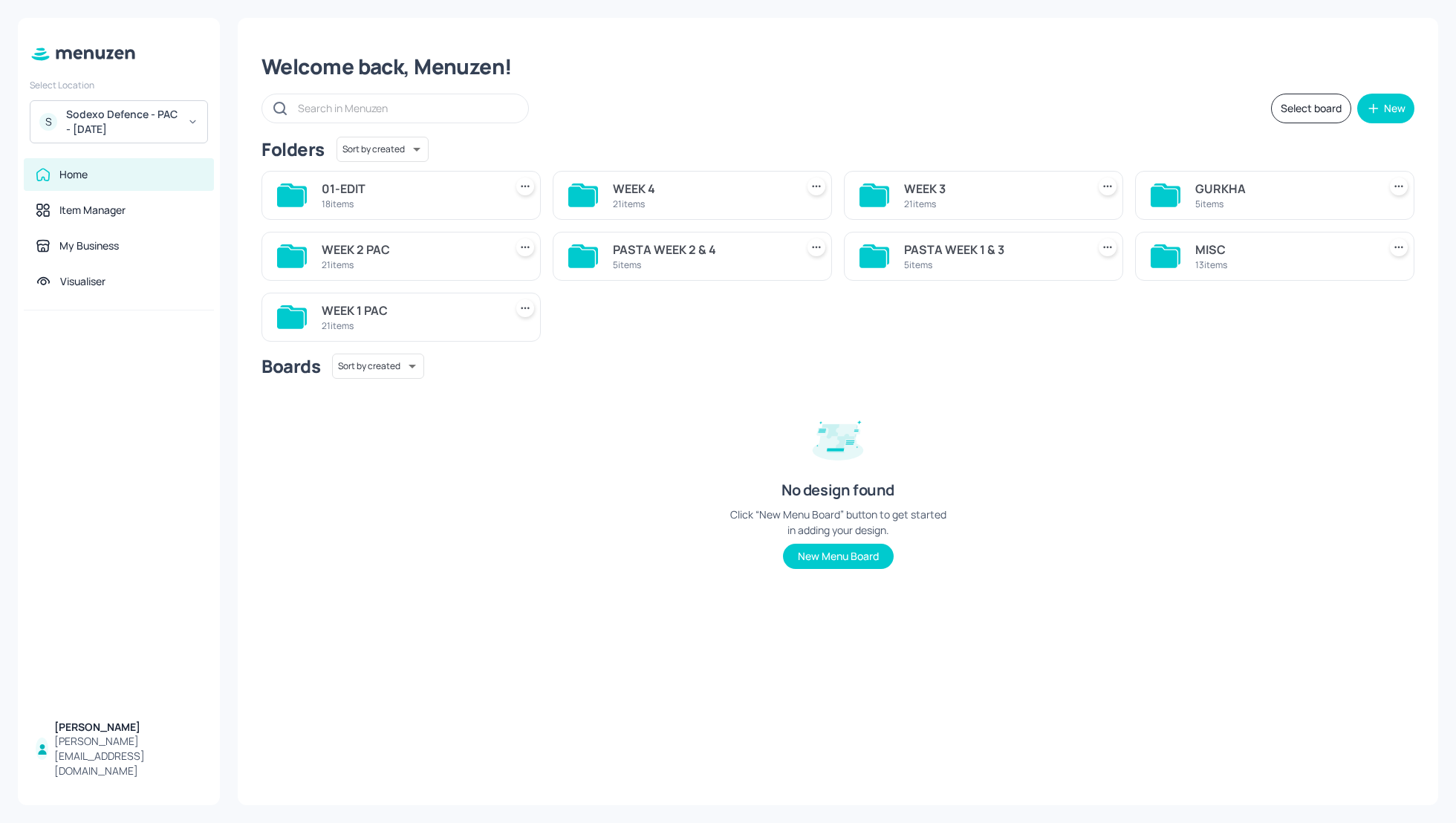
click at [368, 248] on div "WEEK 2 PAC" at bounding box center [410, 249] width 177 height 18
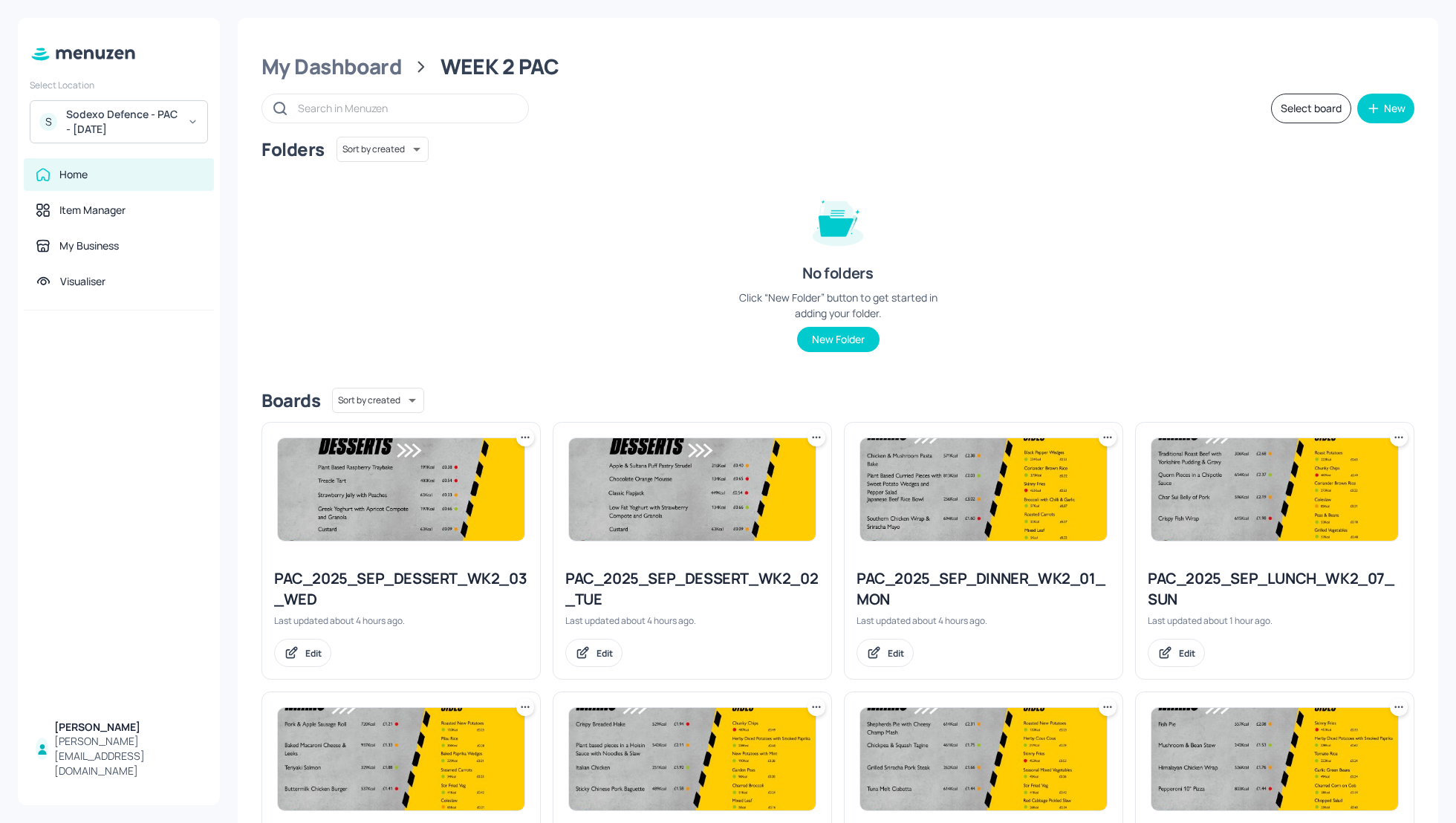
click at [1155, 278] on div "Folders Sort by created id ​ No folders Click “New Folder” button to get starte…" at bounding box center [838, 256] width 1153 height 239
